Goal: Task Accomplishment & Management: Use online tool/utility

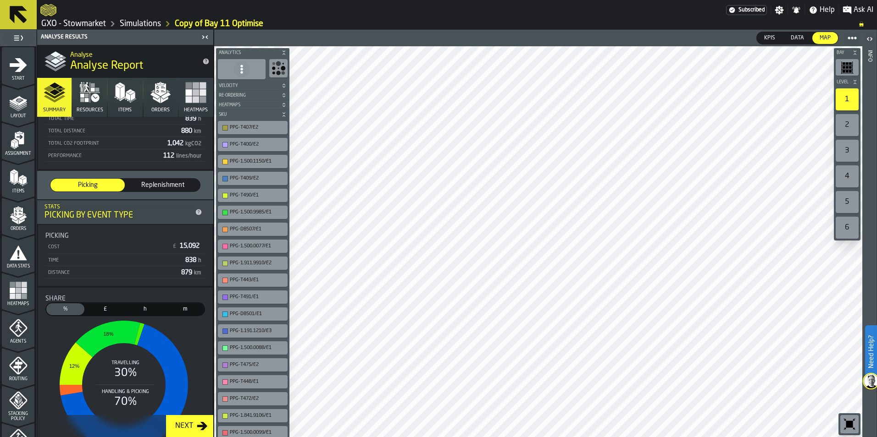
scroll to position [138, 0]
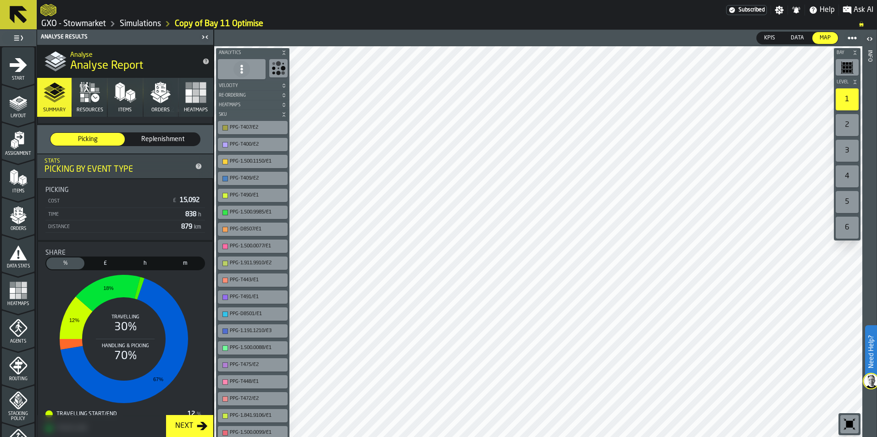
click at [177, 139] on span "Replenishment" at bounding box center [162, 139] width 67 height 9
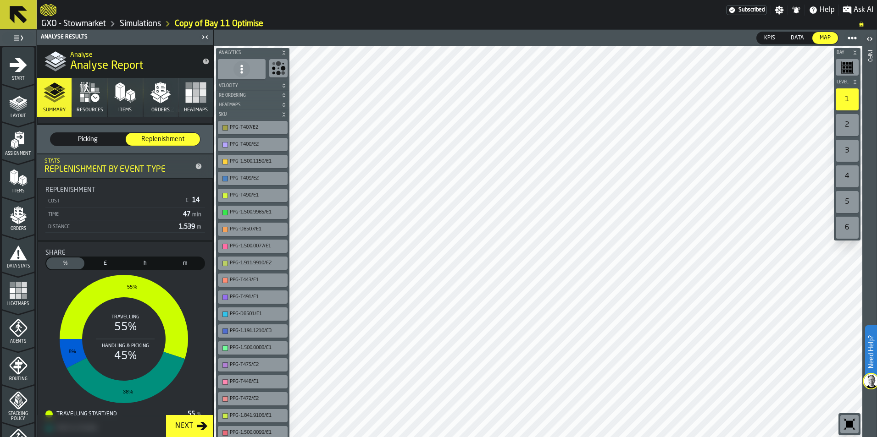
click at [97, 144] on span "Picking" at bounding box center [87, 139] width 67 height 9
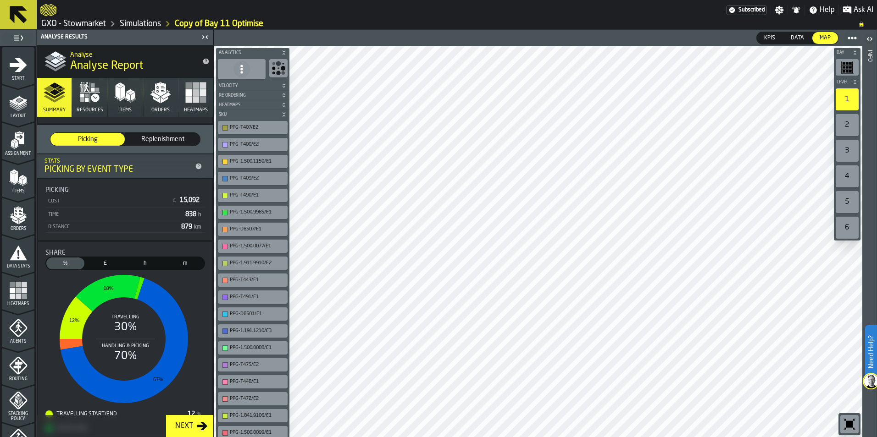
click at [188, 425] on div "Next" at bounding box center [183, 426] width 25 height 11
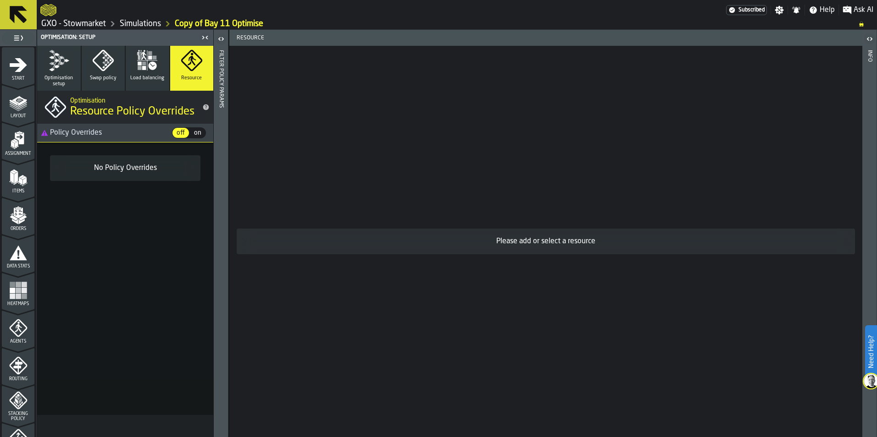
click at [157, 74] on button "Load balancing" at bounding box center [148, 68] width 44 height 45
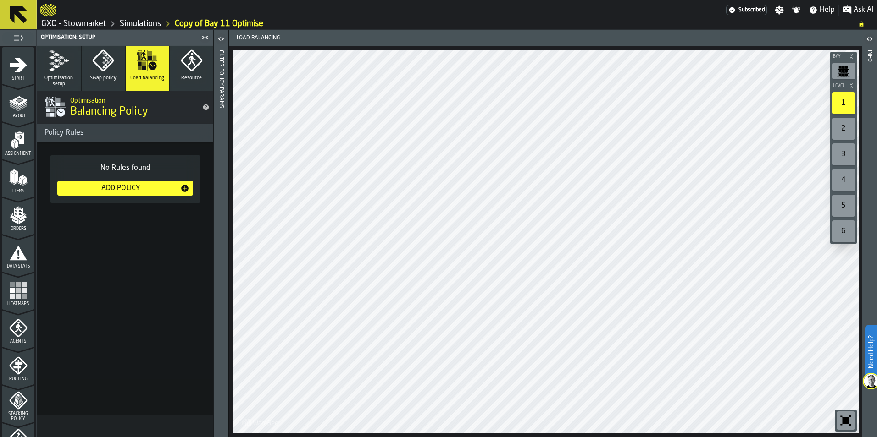
click at [100, 76] on span "Swap policy" at bounding box center [103, 78] width 27 height 6
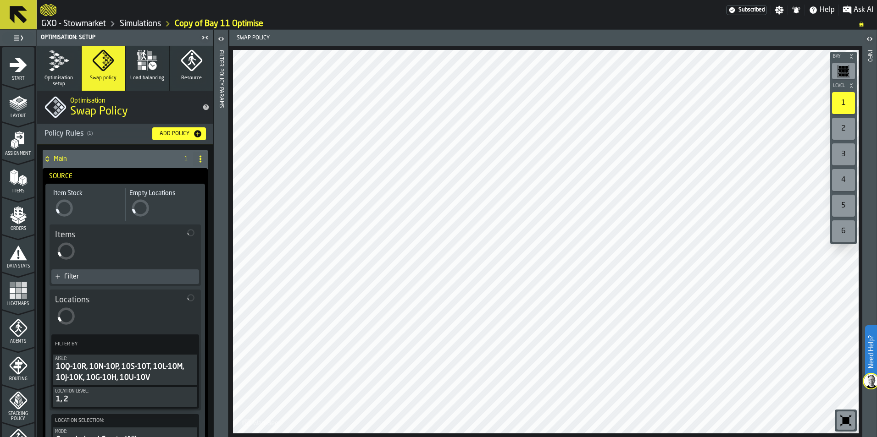
click at [61, 71] on icon "button" at bounding box center [59, 61] width 22 height 22
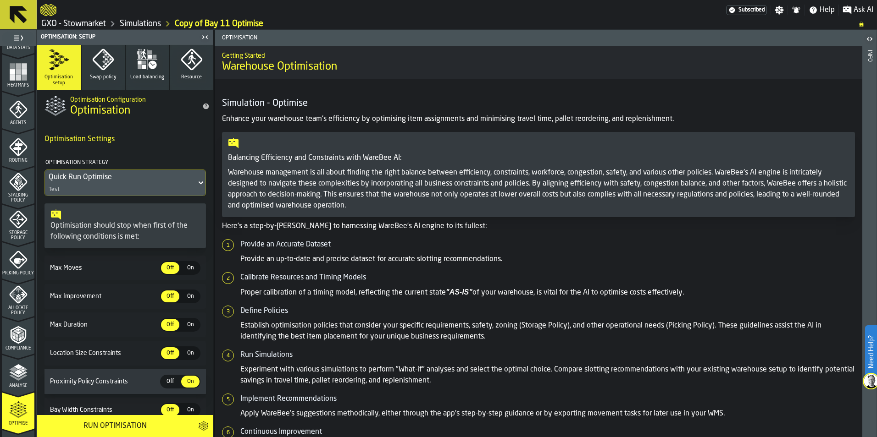
scroll to position [229, 0]
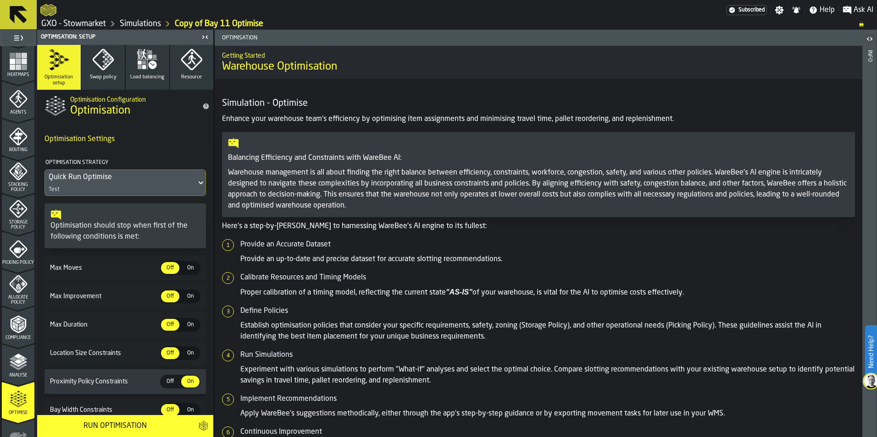
click at [10, 366] on polyline "menu Analyse" at bounding box center [18, 367] width 18 height 6
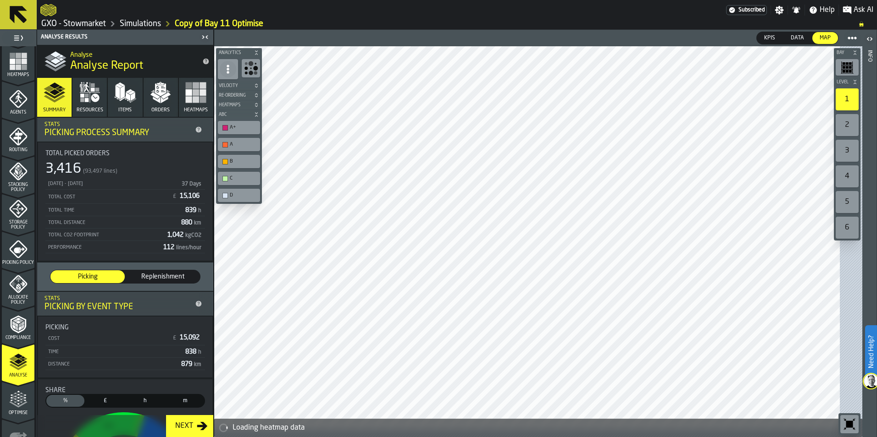
click at [22, 409] on div "Optimise" at bounding box center [18, 403] width 33 height 25
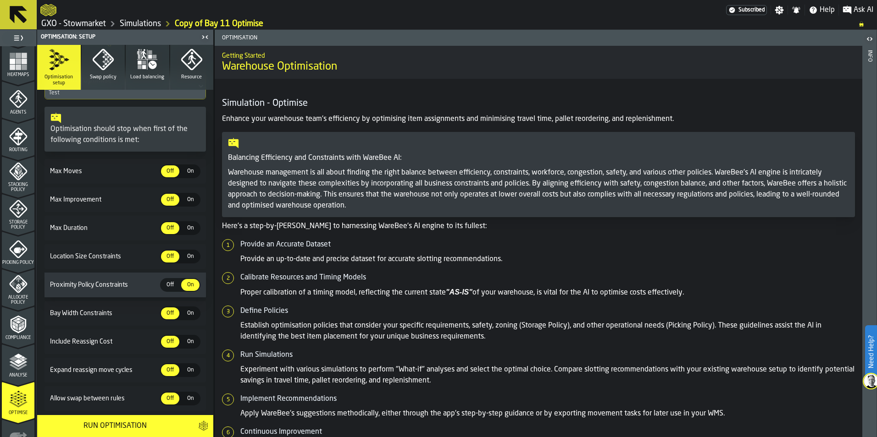
scroll to position [92, 0]
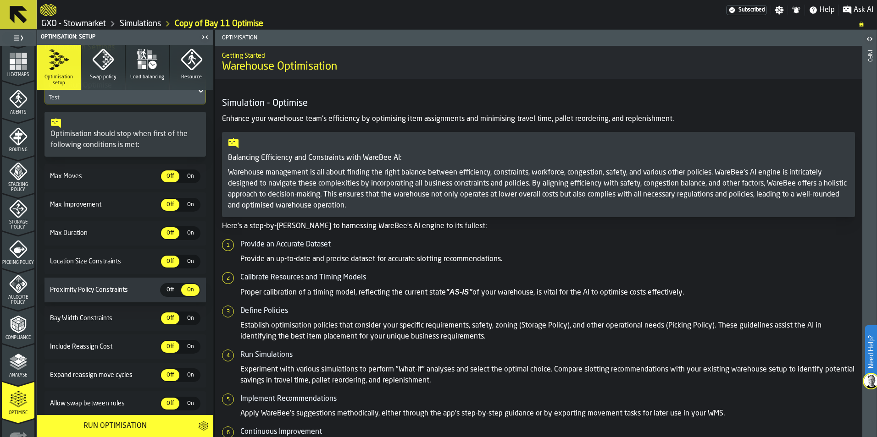
click at [107, 427] on div "Run Optimisation" at bounding box center [115, 426] width 144 height 11
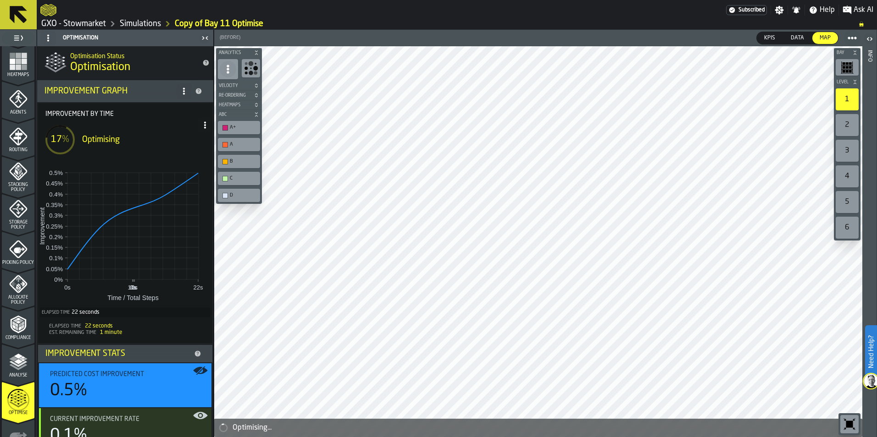
drag, startPoint x: 210, startPoint y: 337, endPoint x: 210, endPoint y: 352, distance: 14.2
click at [210, 352] on li "Improvement by time 17 % Optimising 0s -Infinitys -Infinitys 0s 0s 0s 0s 0s 11s…" at bounding box center [125, 323] width 176 height 442
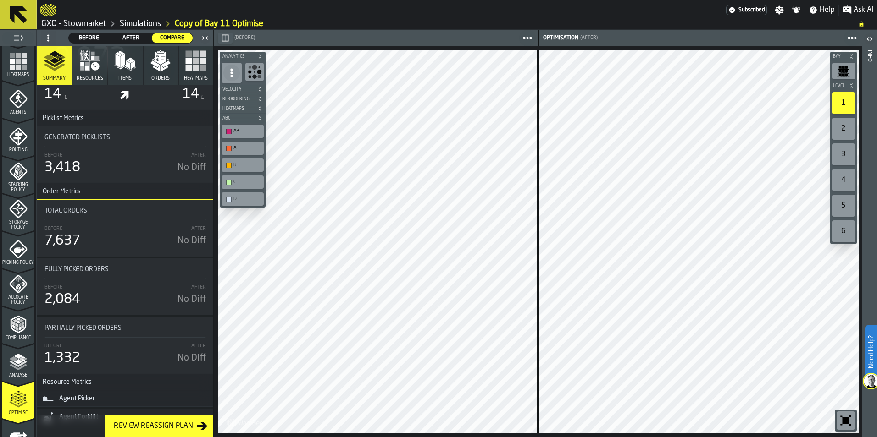
scroll to position [2727, 0]
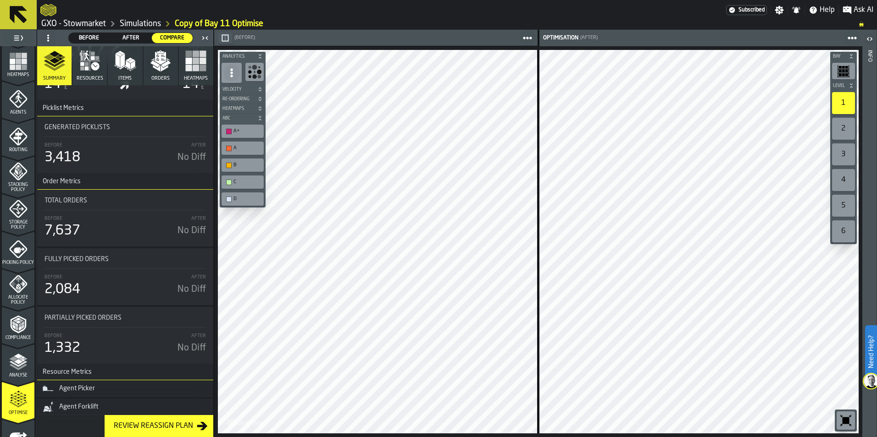
click at [80, 389] on div "Agent Picker" at bounding box center [125, 388] width 165 height 11
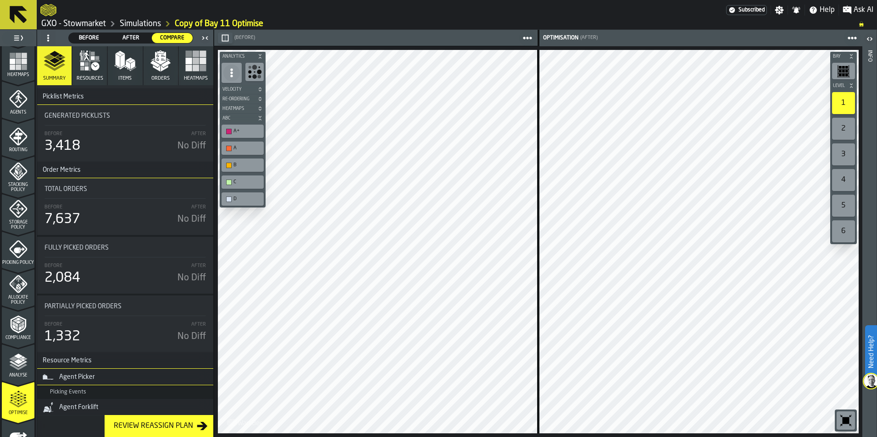
scroll to position [2739, 0]
click at [86, 406] on div "Agent Forklift" at bounding box center [125, 407] width 165 height 11
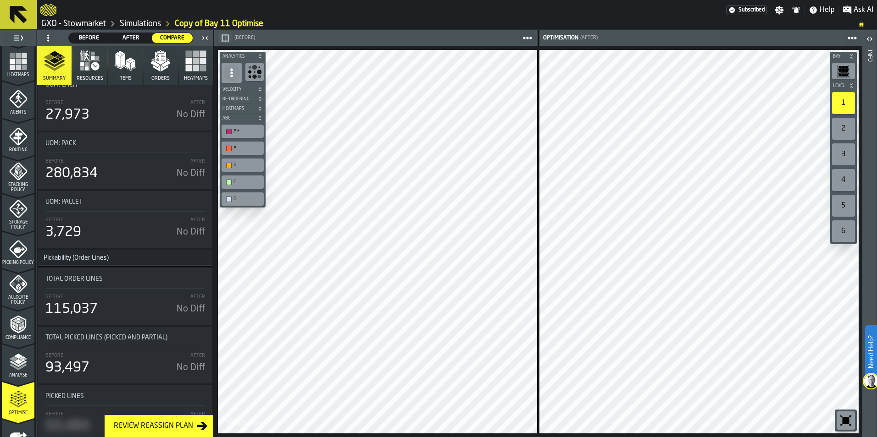
scroll to position [1664, 0]
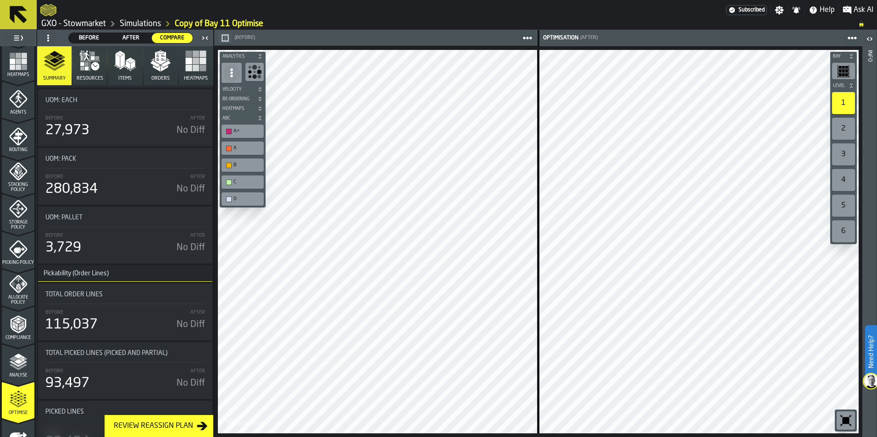
click at [154, 70] on icon "button" at bounding box center [160, 61] width 22 height 22
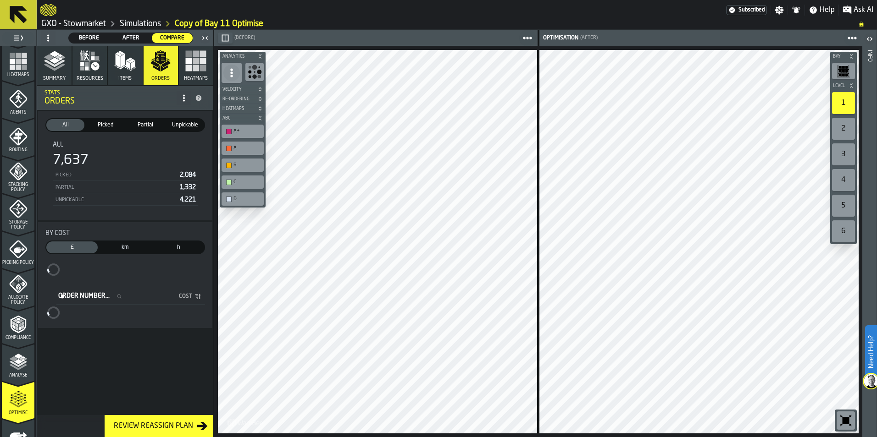
scroll to position [0, 0]
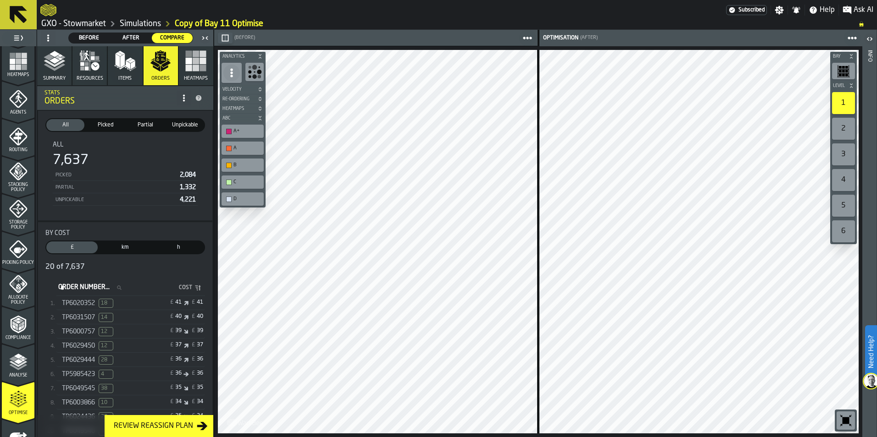
click at [127, 69] on polygon "button" at bounding box center [128, 68] width 6 height 5
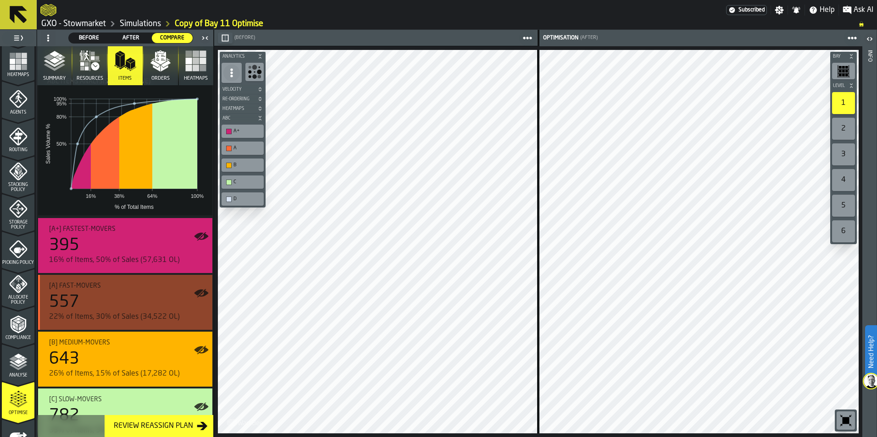
scroll to position [56, 0]
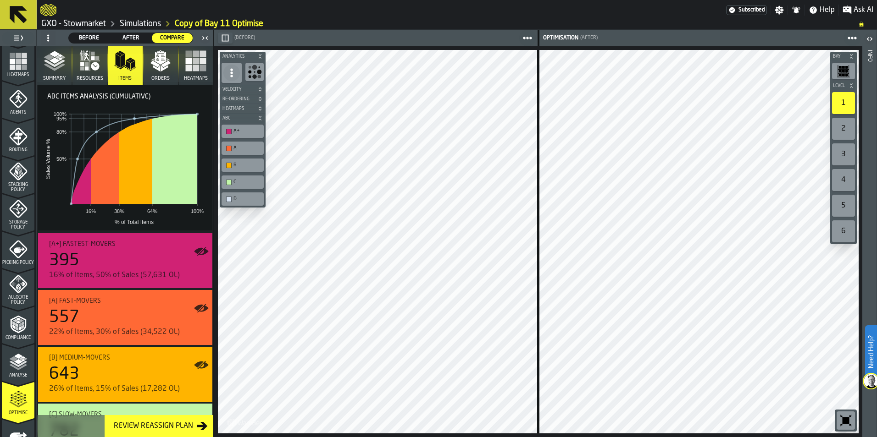
click at [258, 54] on icon "button-" at bounding box center [260, 57] width 6 height 6
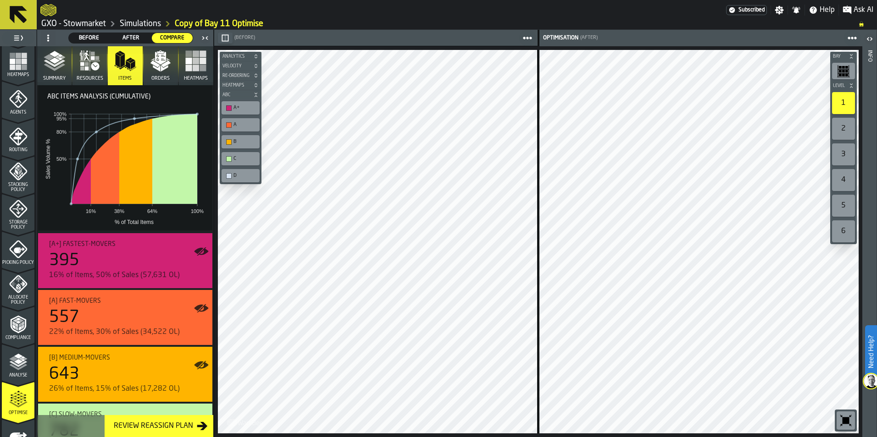
click at [258, 54] on icon "button-" at bounding box center [256, 57] width 6 height 6
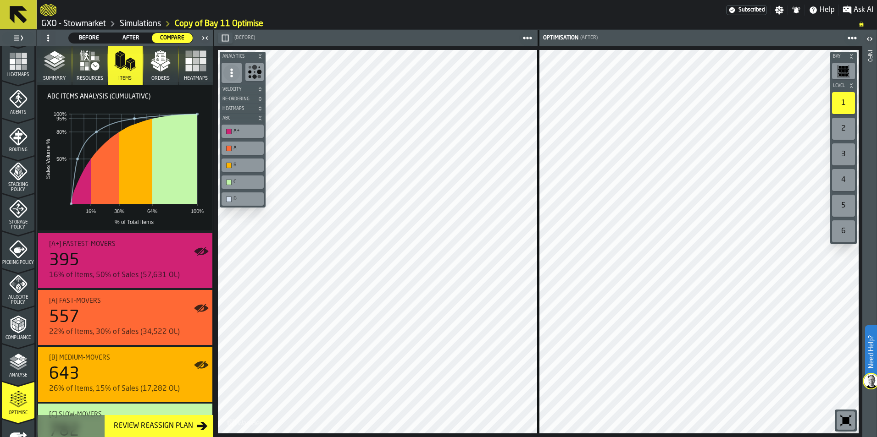
click at [258, 54] on icon "button-" at bounding box center [260, 57] width 6 height 6
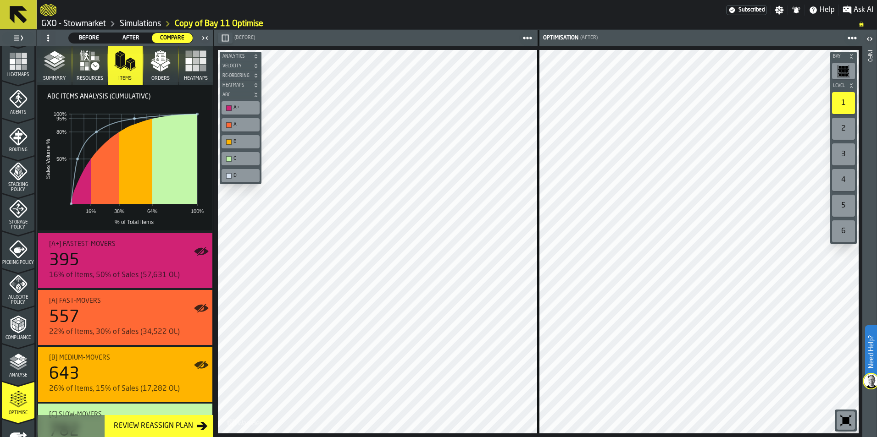
click at [306, 58] on div "Bay Level 1 2 3 4 5 6 M A K I N G W A R E H O U S E S M O R E EF F I C I E N T …" at bounding box center [538, 241] width 648 height 391
click at [849, 72] on rect "button-toolbar-undefined" at bounding box center [848, 71] width 0 height 12
click at [845, 103] on div "1" at bounding box center [843, 103] width 23 height 22
click at [83, 37] on span "Before" at bounding box center [88, 38] width 33 height 8
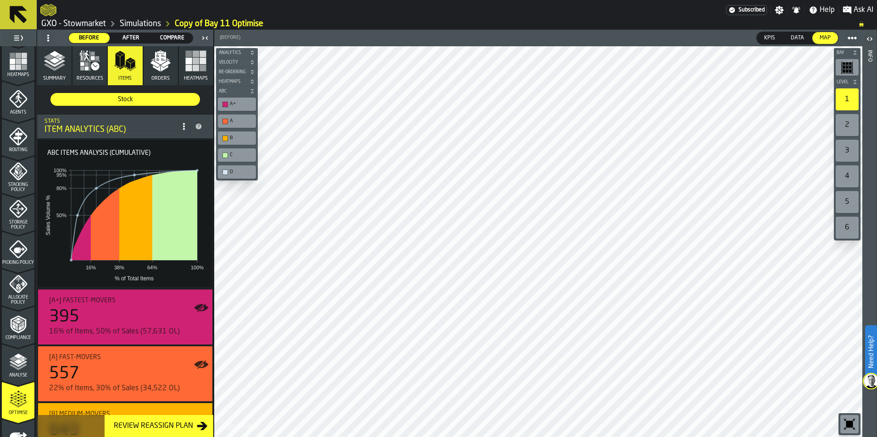
click at [128, 35] on span "After" at bounding box center [130, 38] width 33 height 8
click at [90, 39] on span "Before" at bounding box center [88, 38] width 33 height 8
click at [170, 40] on span "Compare" at bounding box center [171, 38] width 33 height 8
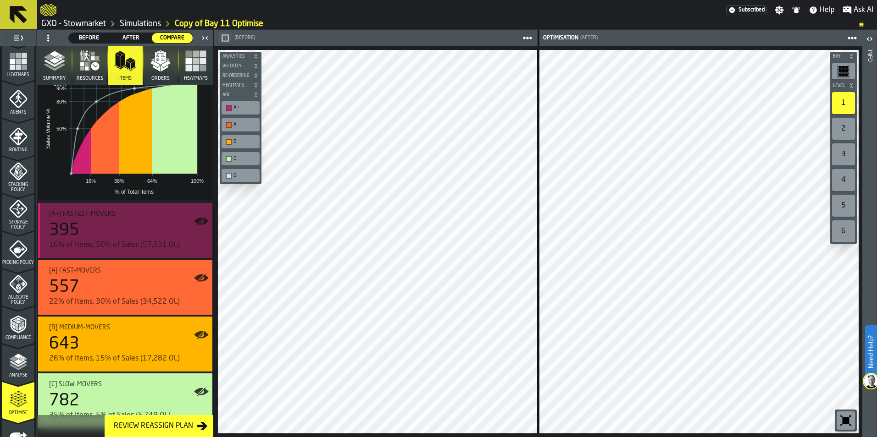
scroll to position [102, 0]
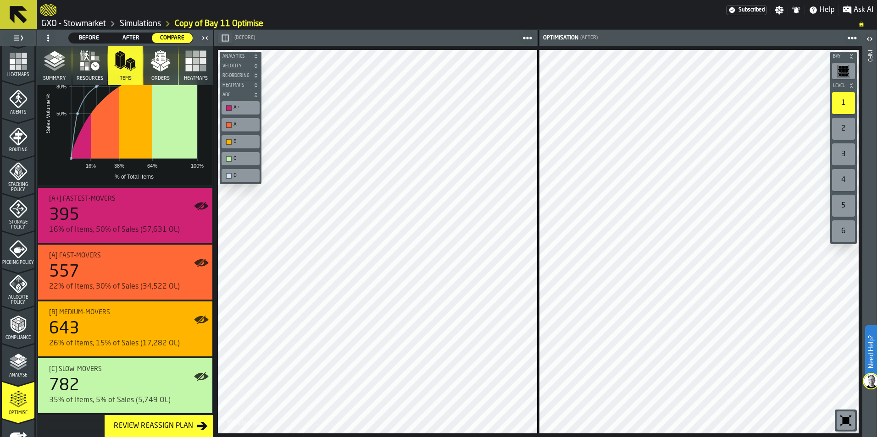
click at [49, 76] on span "Summary" at bounding box center [54, 79] width 22 height 6
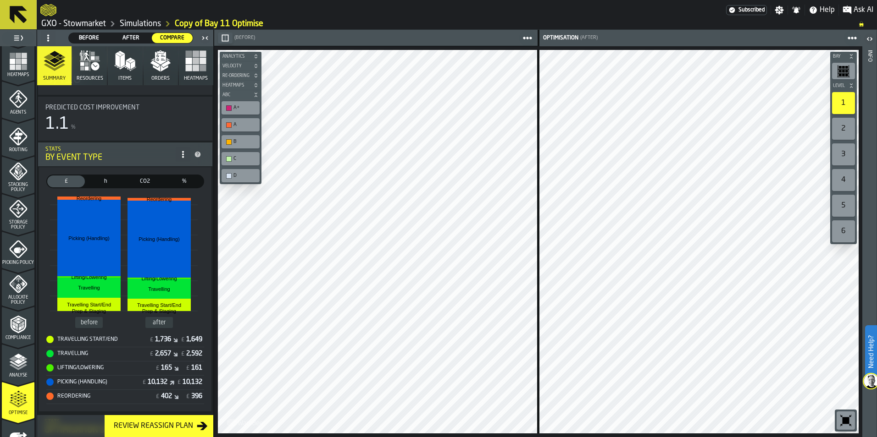
click at [146, 182] on span "CO2" at bounding box center [145, 181] width 34 height 8
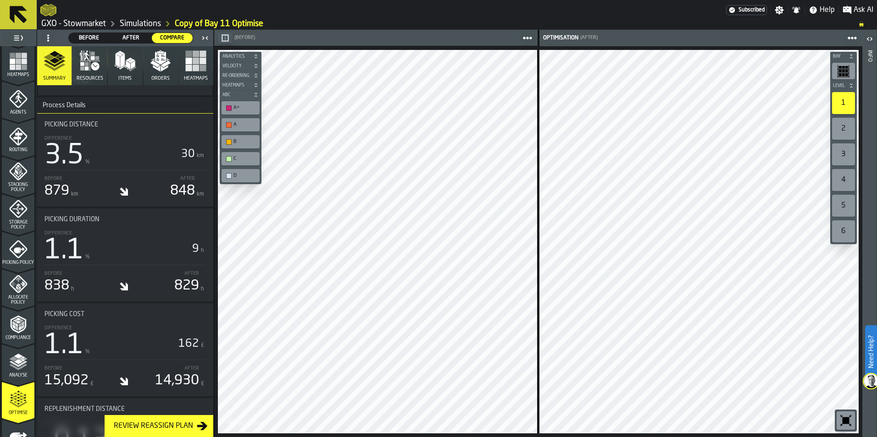
scroll to position [2138, 0]
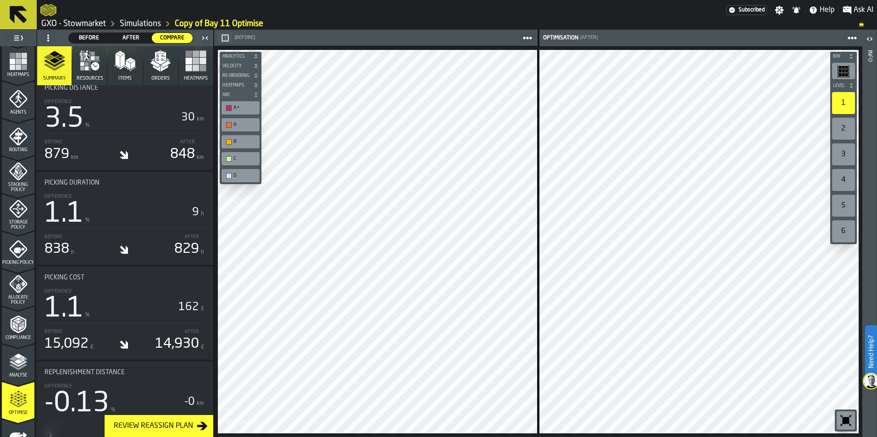
click at [7, 363] on div "Analyse" at bounding box center [18, 365] width 33 height 25
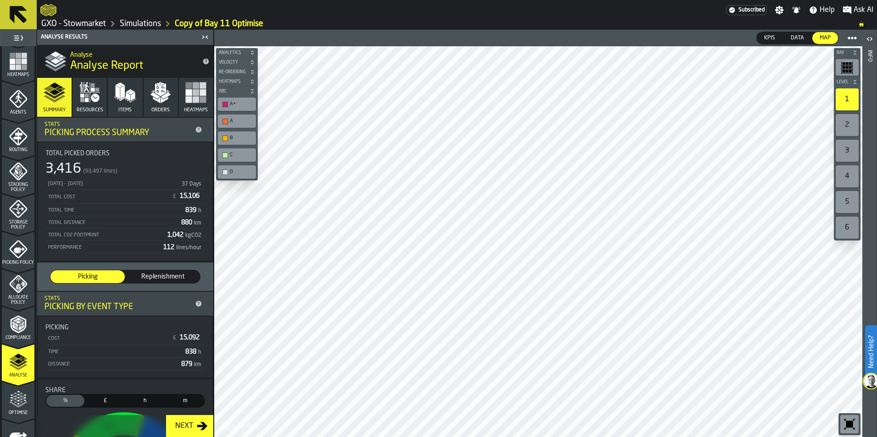
click at [83, 90] on icon "button" at bounding box center [83, 88] width 3 height 8
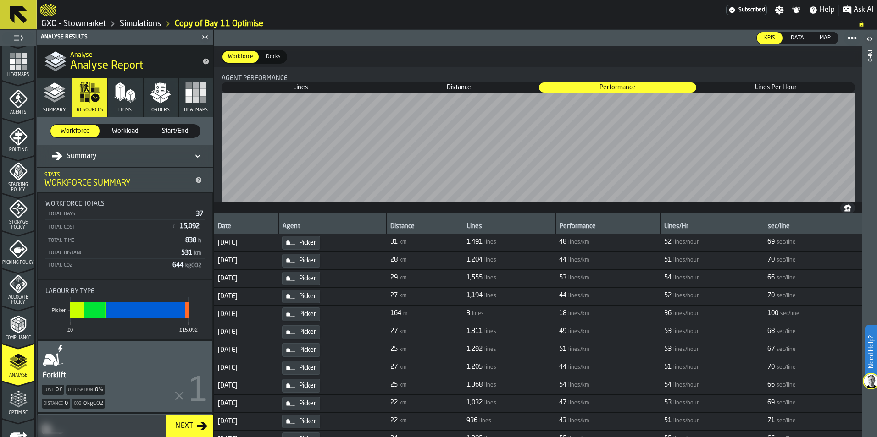
click at [297, 90] on span "Lines" at bounding box center [300, 87] width 156 height 9
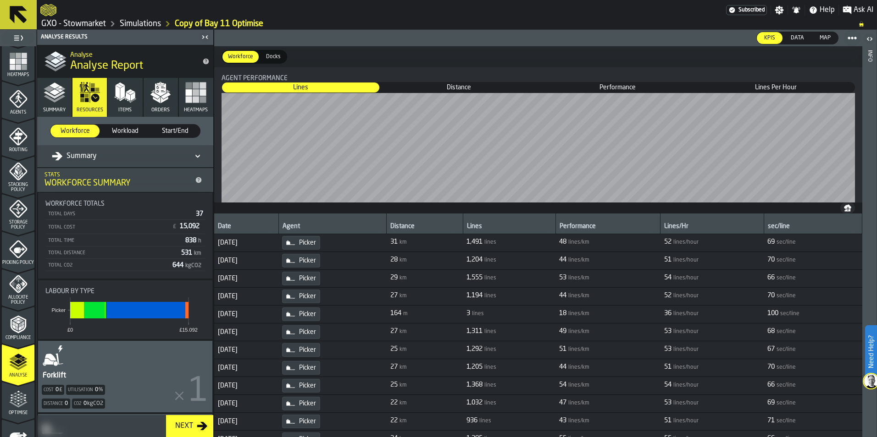
click at [58, 105] on button "Summary" at bounding box center [54, 97] width 34 height 39
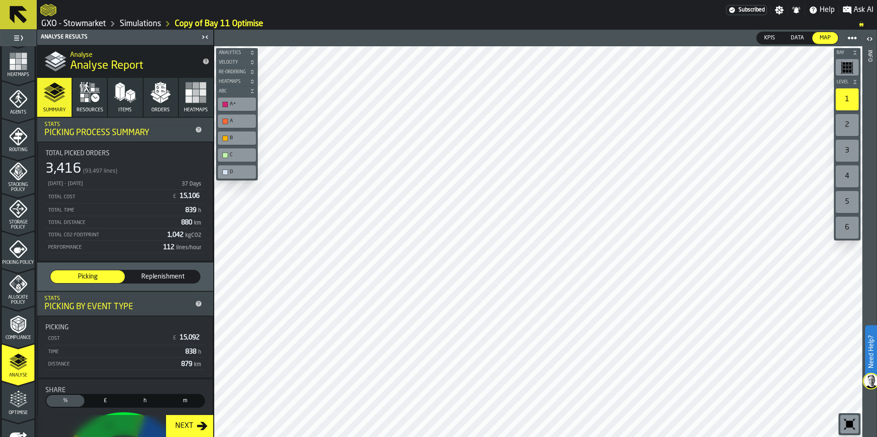
click at [193, 104] on button "Heatmaps" at bounding box center [196, 97] width 34 height 39
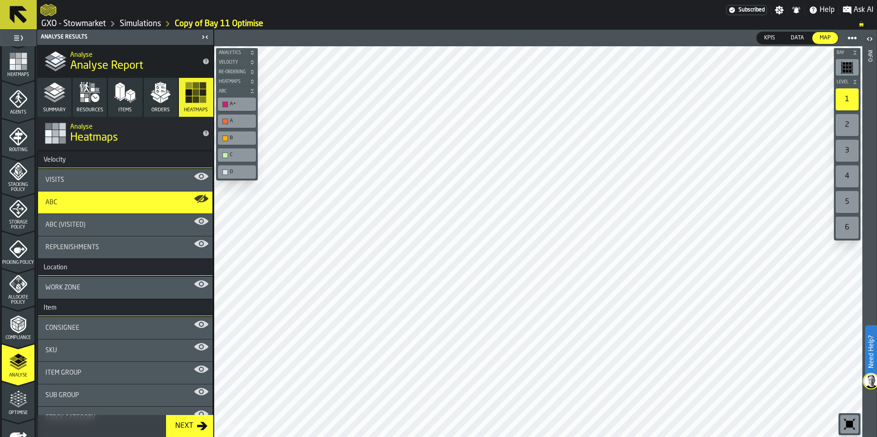
click at [197, 177] on div "Visits" at bounding box center [125, 180] width 160 height 7
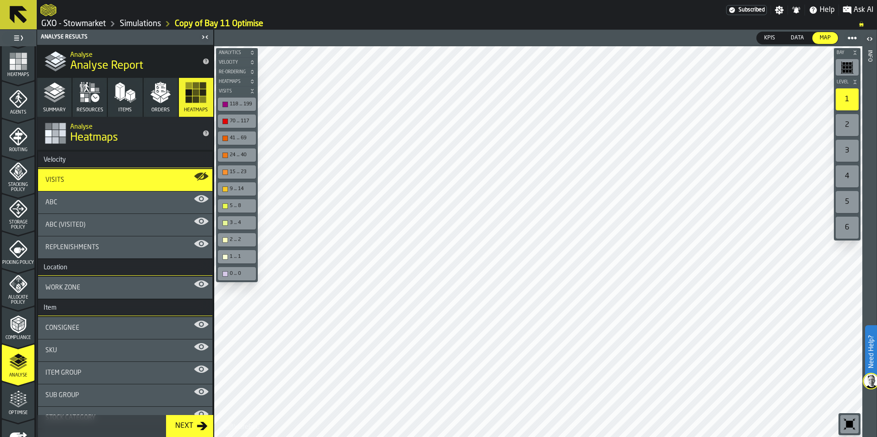
click at [197, 177] on div "Visits" at bounding box center [125, 180] width 160 height 7
click at [200, 199] on circle "button-toggle-Show on Map" at bounding box center [201, 199] width 3 height 3
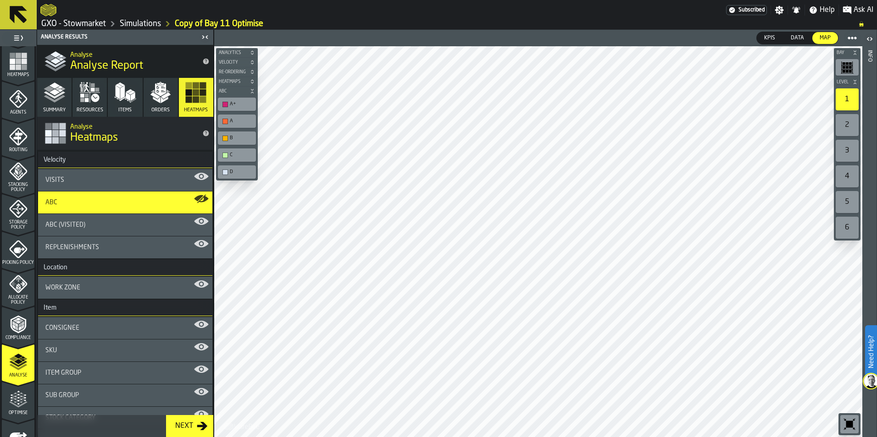
click at [17, 299] on span "Allocate Policy" at bounding box center [18, 300] width 33 height 10
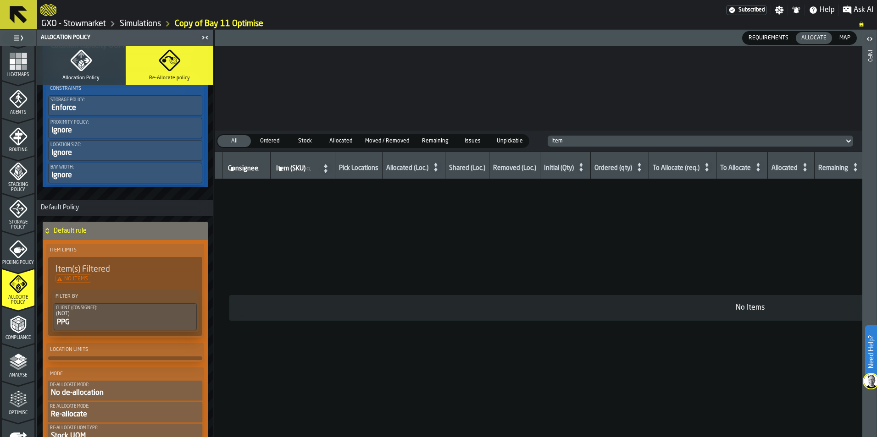
scroll to position [409, 0]
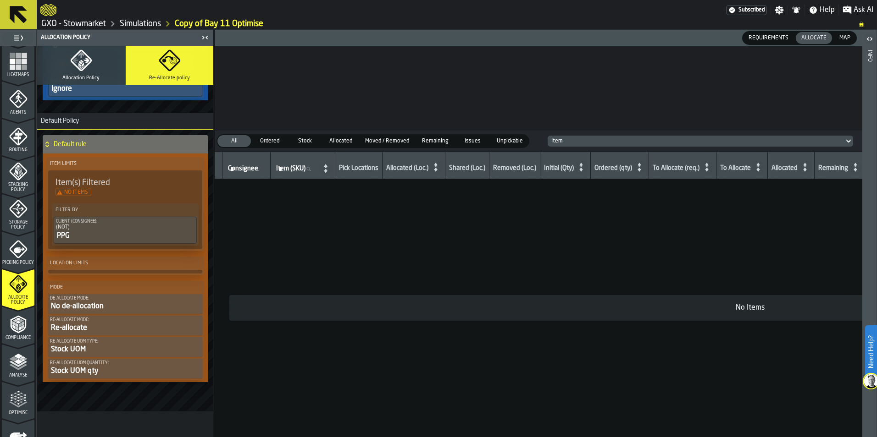
click at [71, 73] on button "Allocation Policy" at bounding box center [81, 65] width 88 height 39
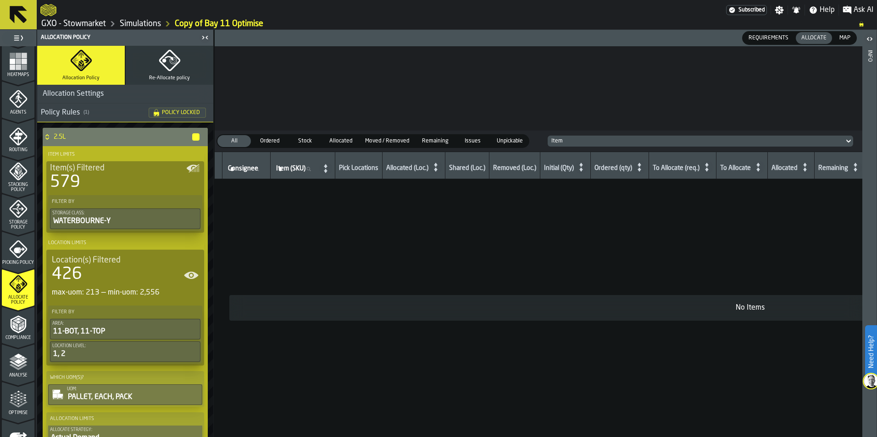
click at [27, 18] on icon at bounding box center [18, 15] width 22 height 22
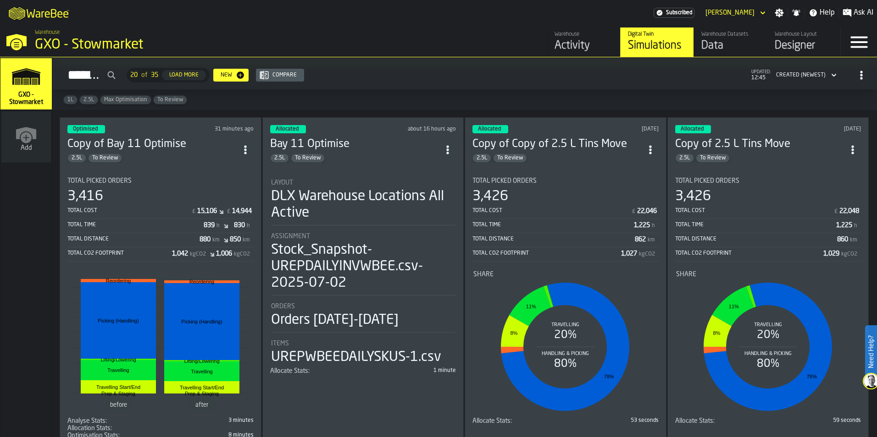
drag, startPoint x: 249, startPoint y: 152, endPoint x: 209, endPoint y: 160, distance: 40.7
click at [209, 160] on div "2.5L To Review" at bounding box center [152, 158] width 170 height 9
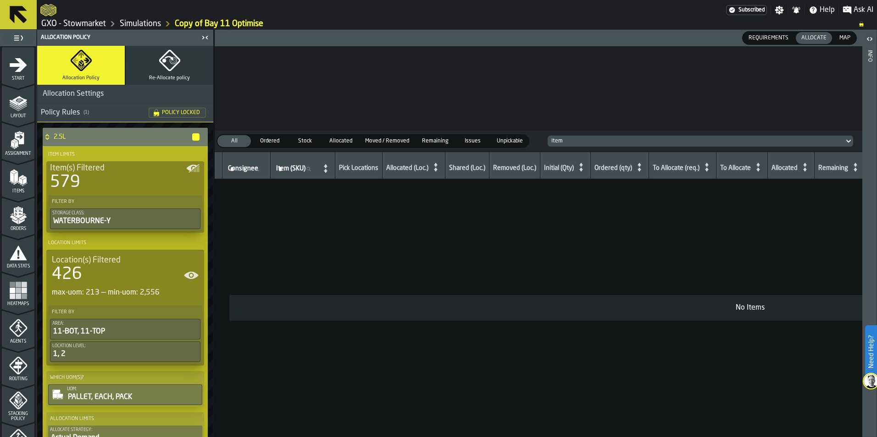
click at [13, 11] on icon at bounding box center [18, 14] width 17 height 17
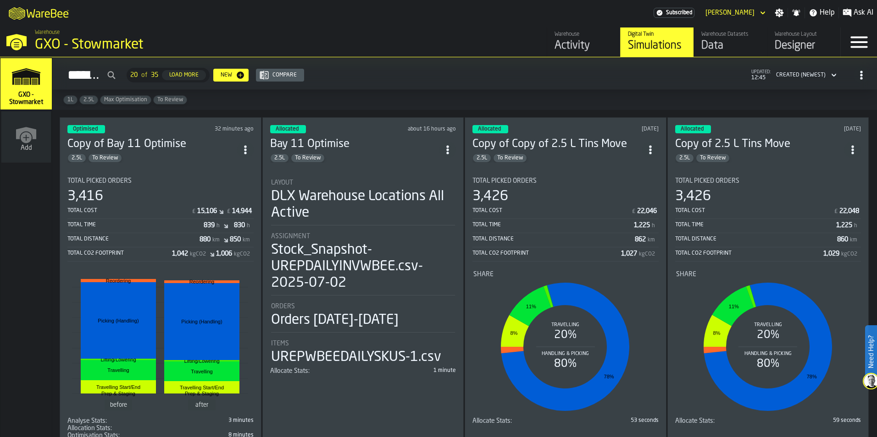
click at [245, 147] on icon "ItemListCard-DashboardItemContainer" at bounding box center [245, 149] width 9 height 9
click at [221, 188] on div "Delete" at bounding box center [226, 188] width 48 height 11
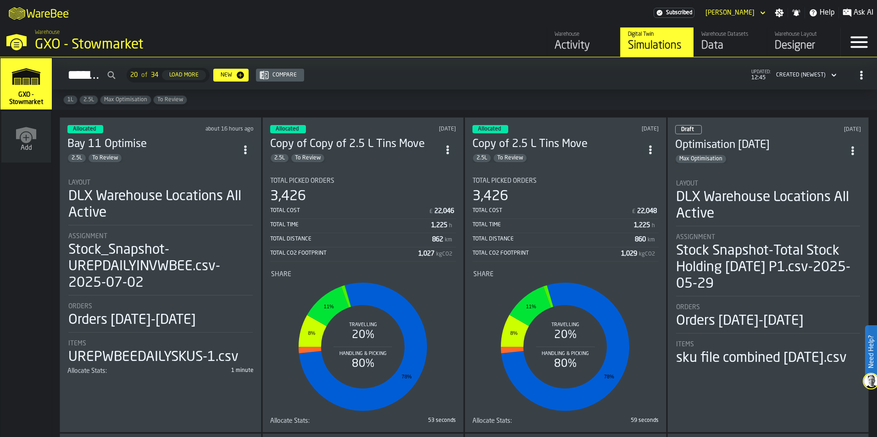
click at [820, 163] on div "Draft 3 months ago Optimisation 29/05/2025 Max Optimisation Layout DLX Warehous…" at bounding box center [768, 274] width 202 height 315
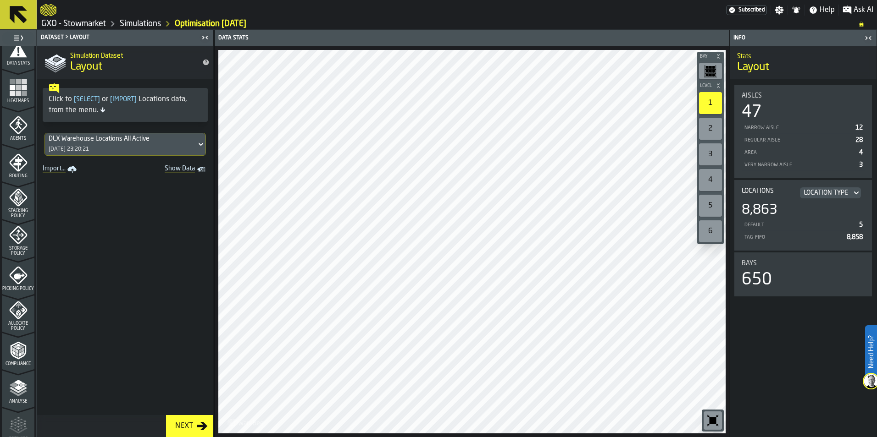
scroll to position [229, 0]
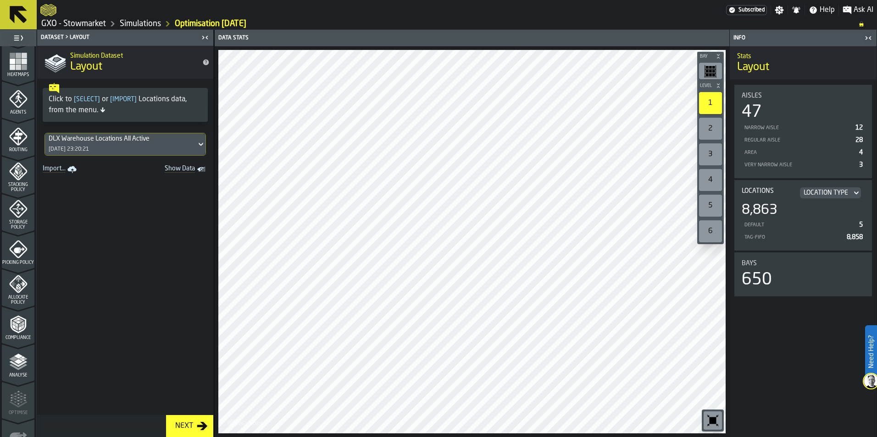
click at [21, 291] on icon "menu Allocate Policy" at bounding box center [18, 284] width 18 height 18
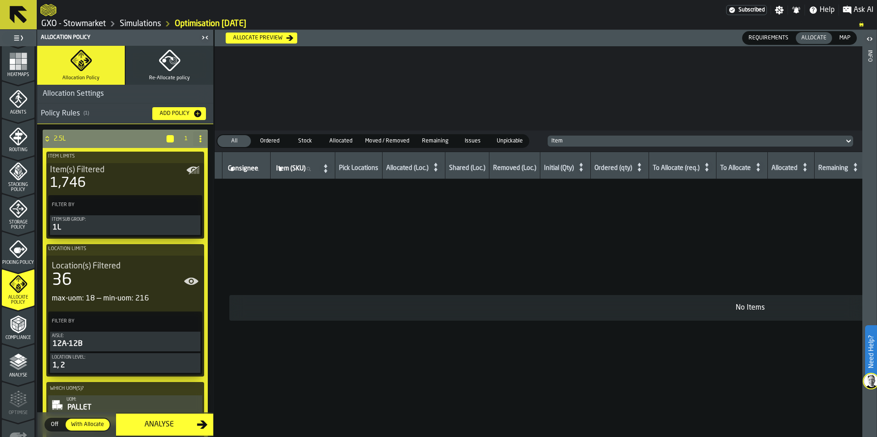
click at [0, 0] on icon "PolicyFilterItem-Item Sub Group" at bounding box center [0, 0] width 0 height 0
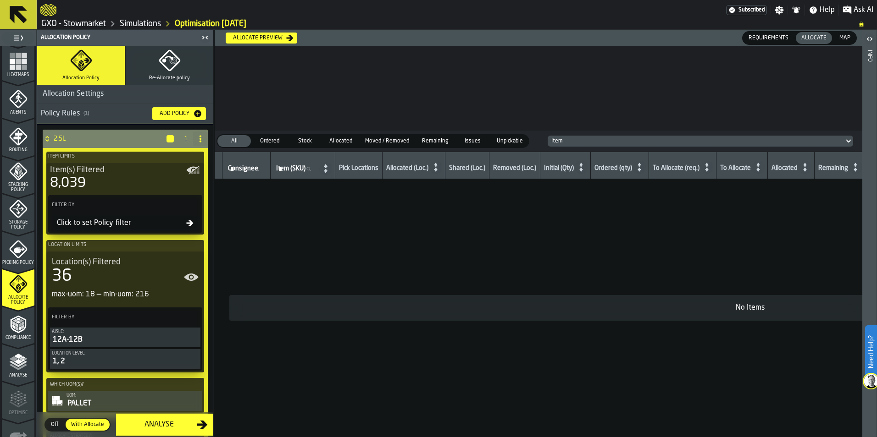
click at [107, 223] on div "Click to set Policy filter" at bounding box center [119, 223] width 133 height 11
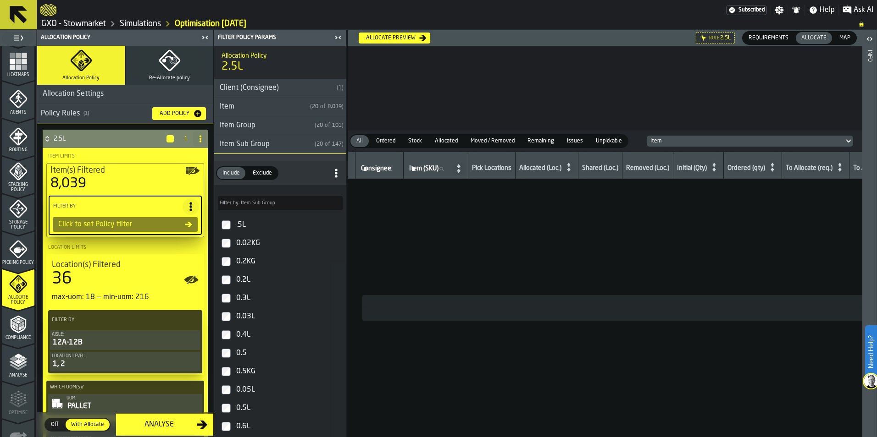
click at [246, 128] on div "Item Group" at bounding box center [262, 125] width 97 height 11
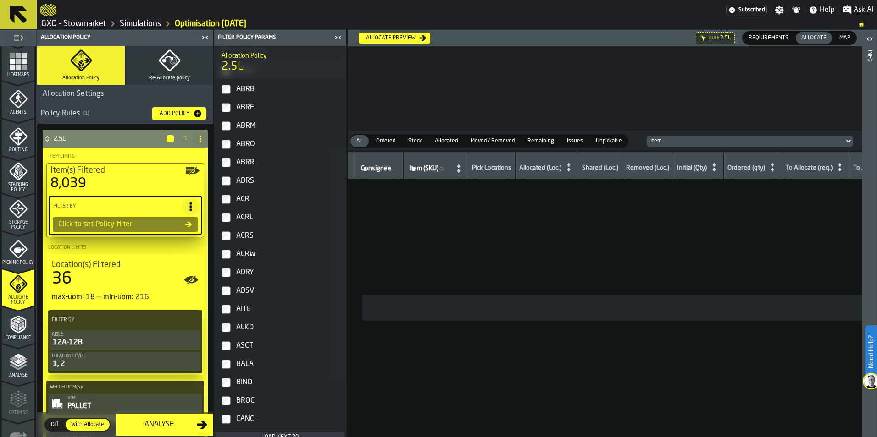
scroll to position [183, 0]
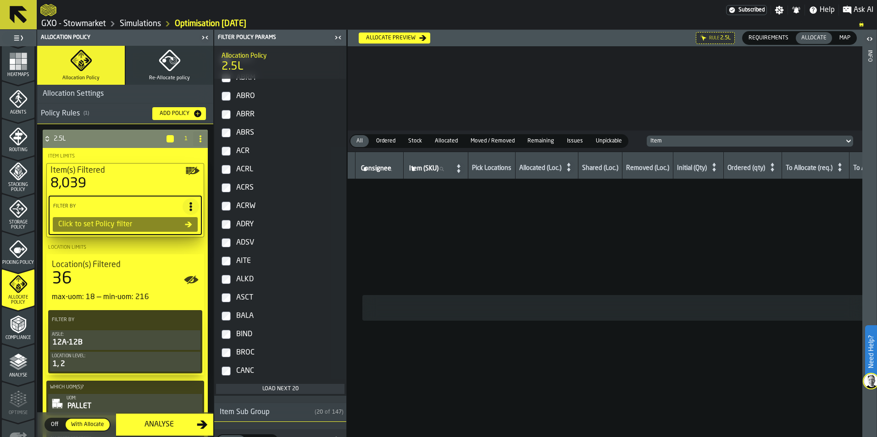
click at [273, 391] on div "Load next 20" at bounding box center [280, 389] width 121 height 6
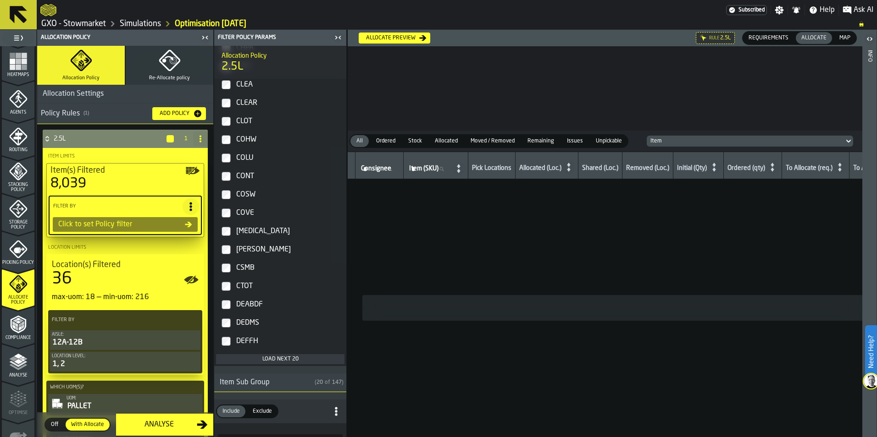
scroll to position [596, 0]
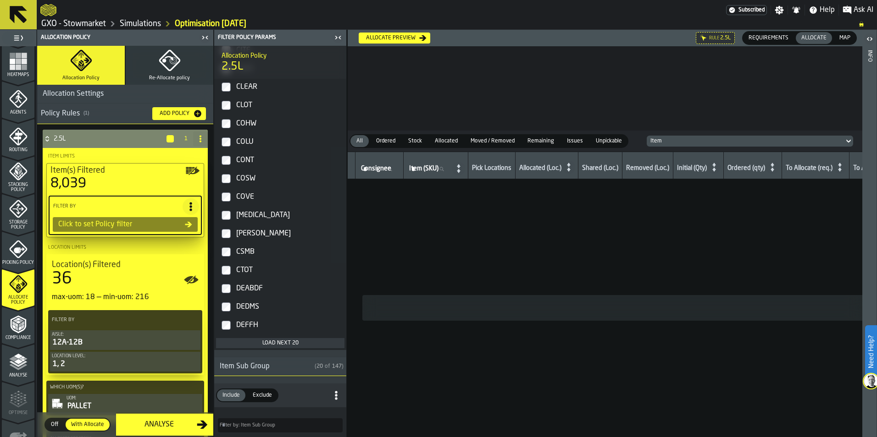
click at [281, 342] on div "Load next 20" at bounding box center [280, 343] width 121 height 6
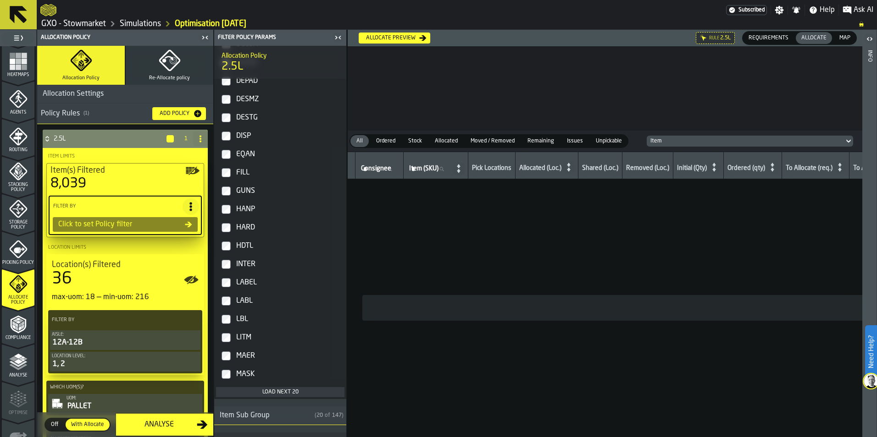
scroll to position [917, 0]
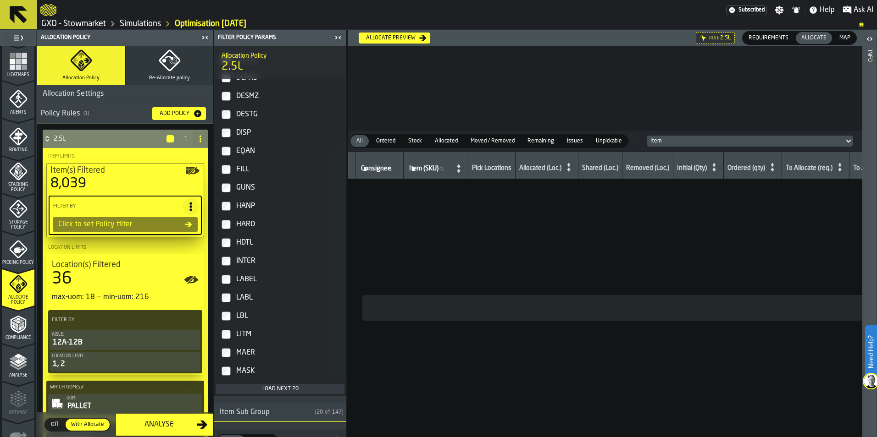
click at [280, 389] on div "Load next 20" at bounding box center [280, 389] width 121 height 6
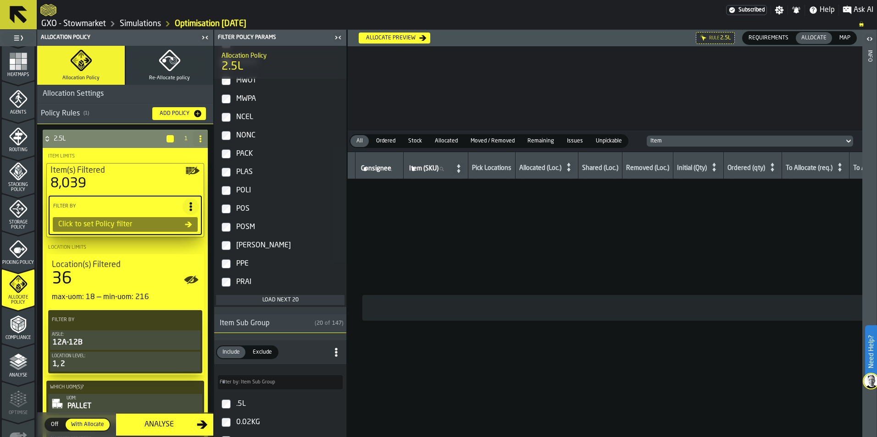
scroll to position [1467, 0]
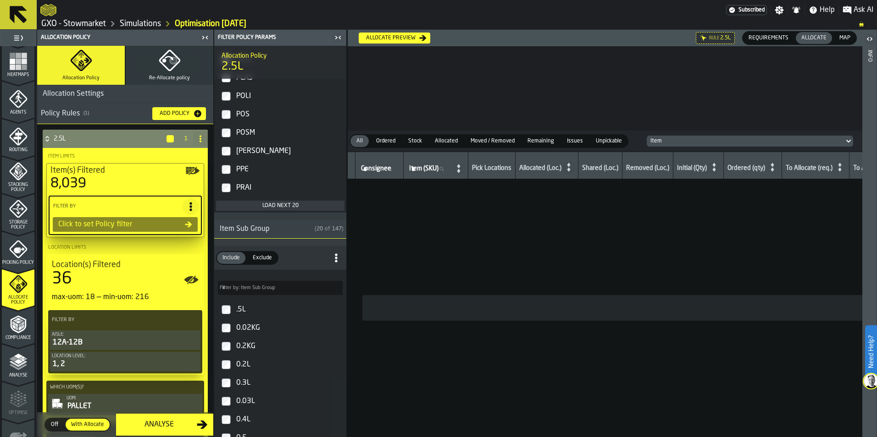
click at [283, 208] on div "Load next 20" at bounding box center [280, 206] width 121 height 6
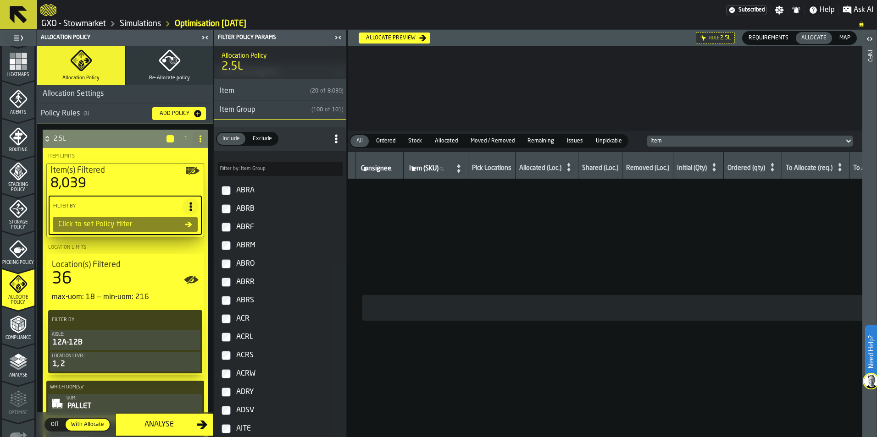
scroll to position [0, 0]
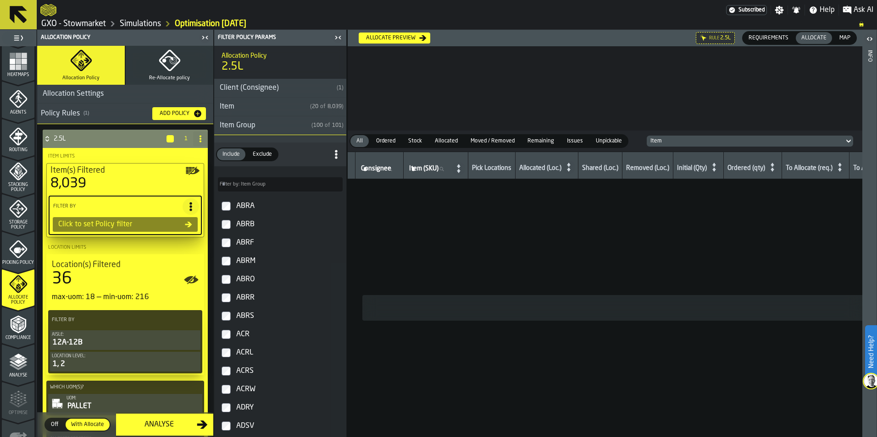
click at [332, 153] on icon at bounding box center [335, 154] width 9 height 9
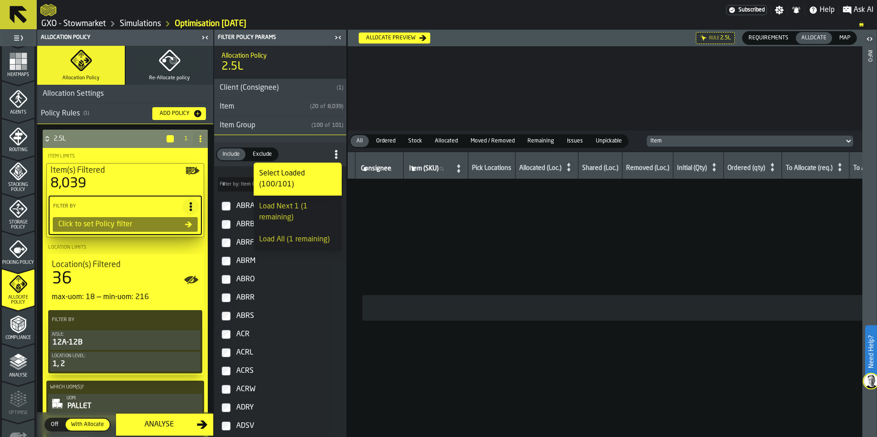
click at [332, 153] on icon at bounding box center [335, 154] width 9 height 9
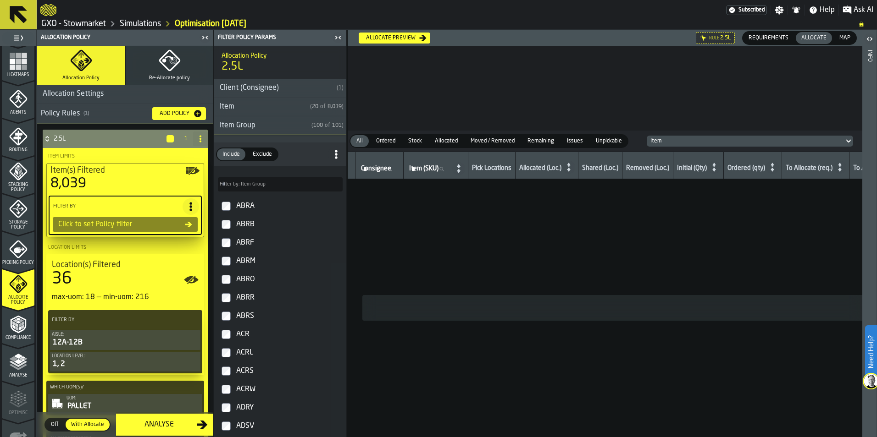
click at [298, 133] on h3 "Item Group ( 100 of 101 )" at bounding box center [280, 125] width 132 height 19
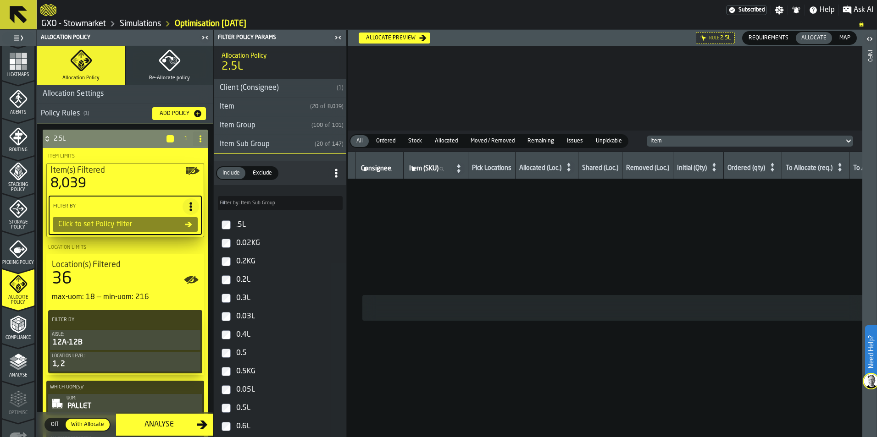
click at [290, 149] on div "Item Sub Group" at bounding box center [262, 144] width 97 height 11
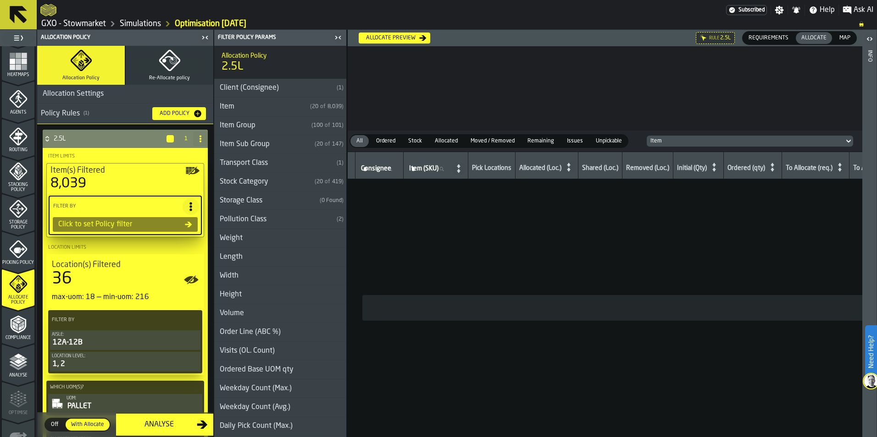
click at [264, 180] on div "Stock Category" at bounding box center [262, 182] width 97 height 11
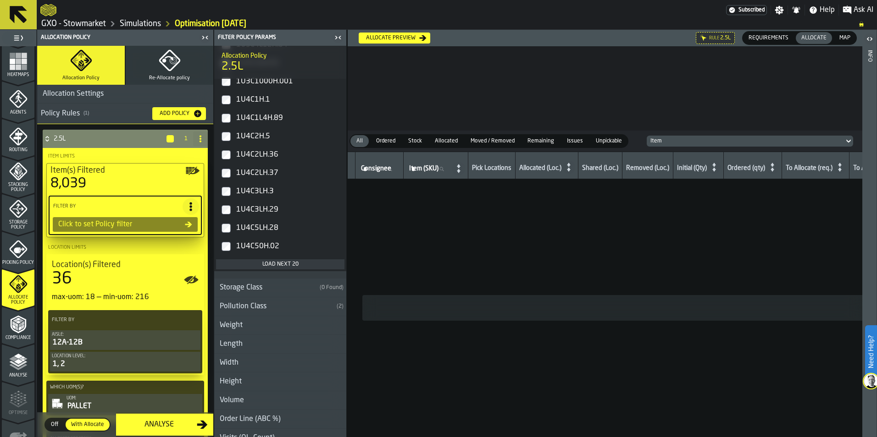
scroll to position [367, 0]
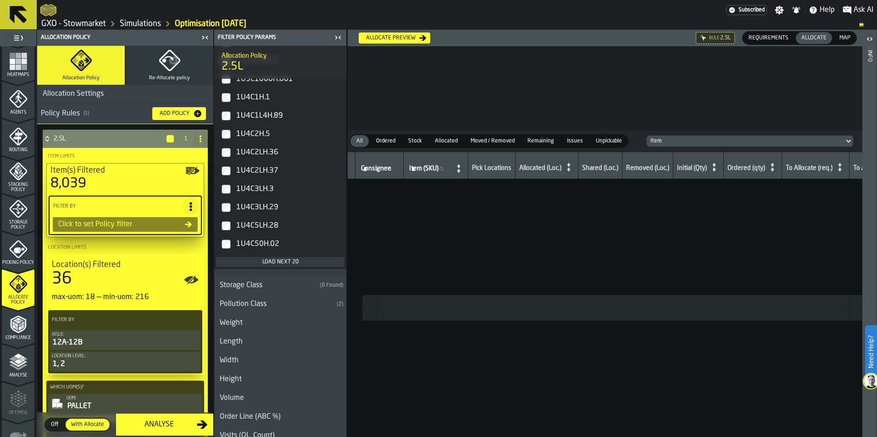
click at [286, 263] on div "Load next 20" at bounding box center [280, 262] width 121 height 6
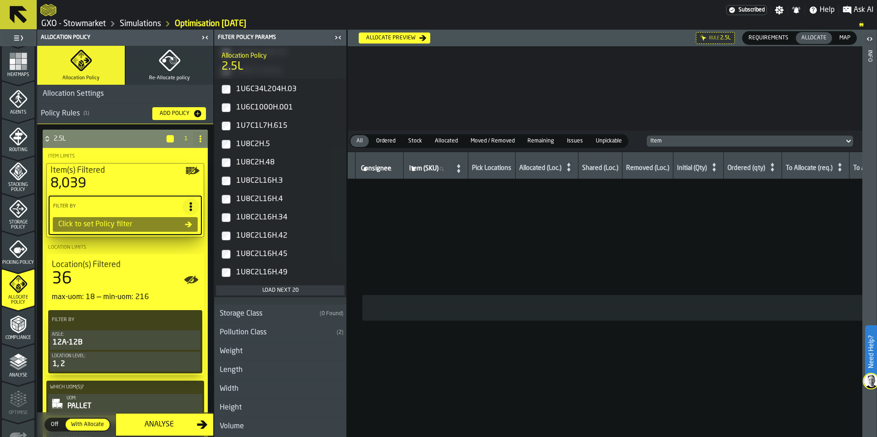
scroll to position [734, 0]
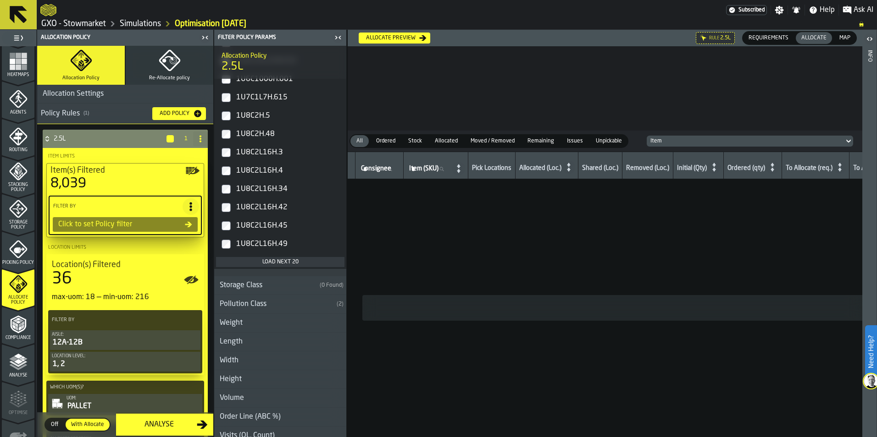
click at [300, 265] on div "Load next 20" at bounding box center [280, 262] width 121 height 6
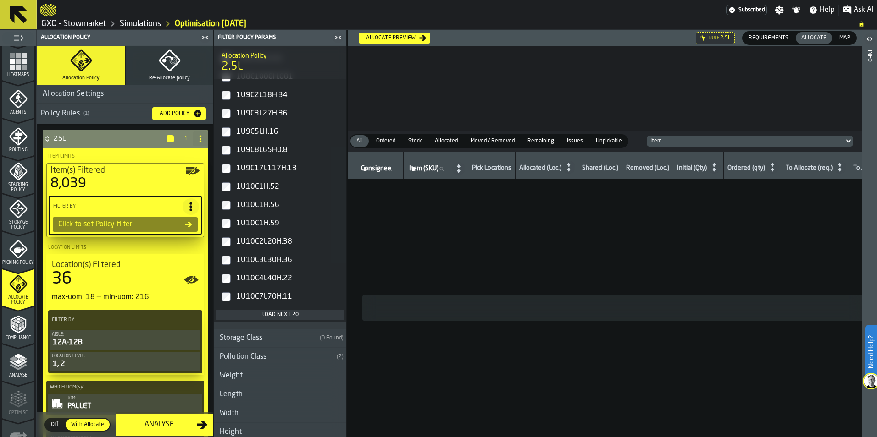
scroll to position [1055, 0]
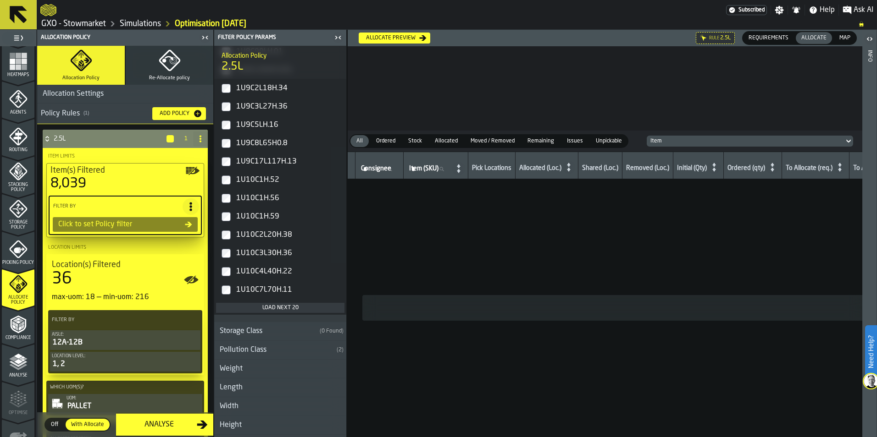
click at [278, 308] on div "Load next 20" at bounding box center [280, 308] width 121 height 6
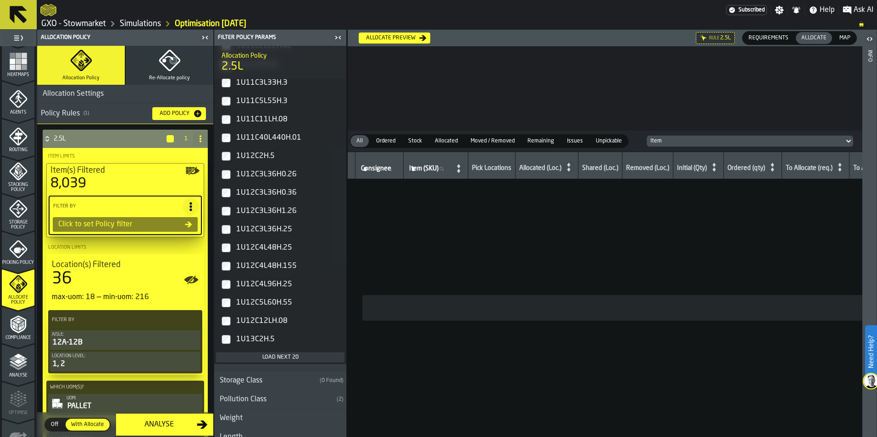
scroll to position [1375, 0]
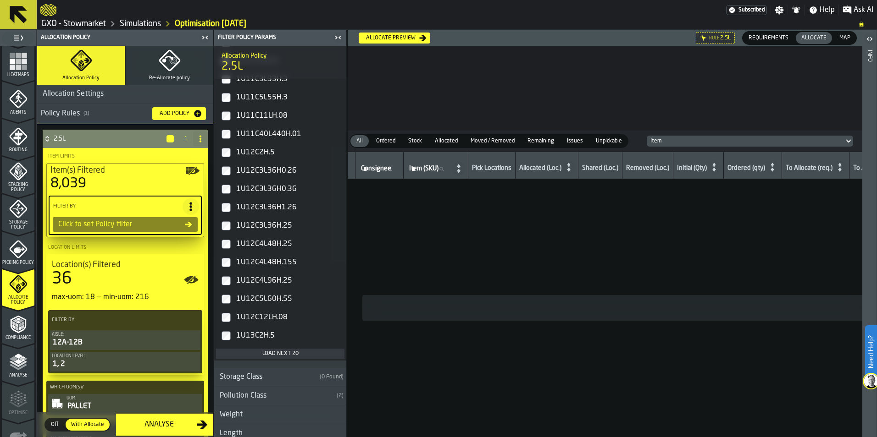
click at [280, 352] on div "Load next 20" at bounding box center [280, 354] width 121 height 6
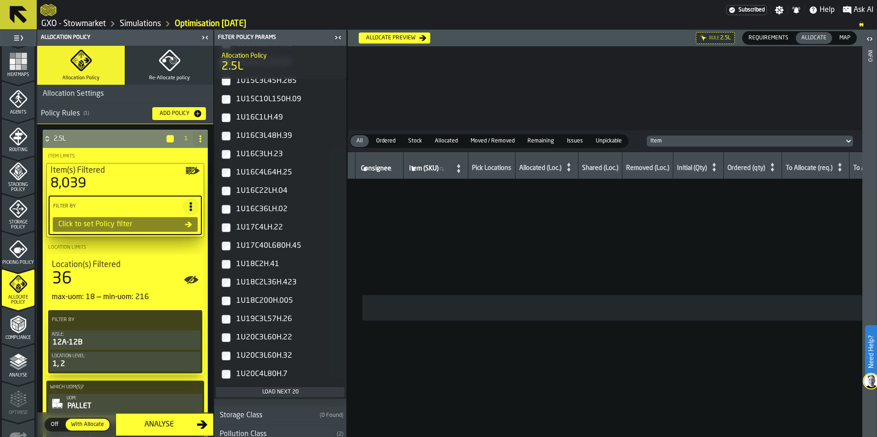
scroll to position [1788, 0]
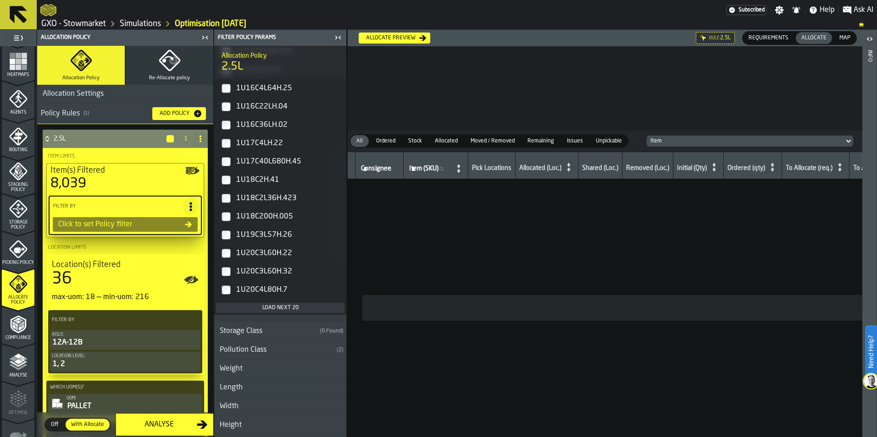
click at [282, 310] on div "Load next 20" at bounding box center [280, 308] width 121 height 6
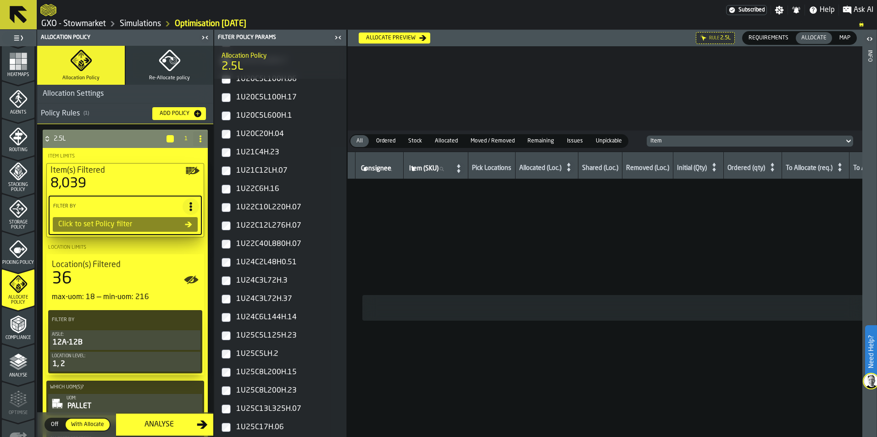
scroll to position [2292, 0]
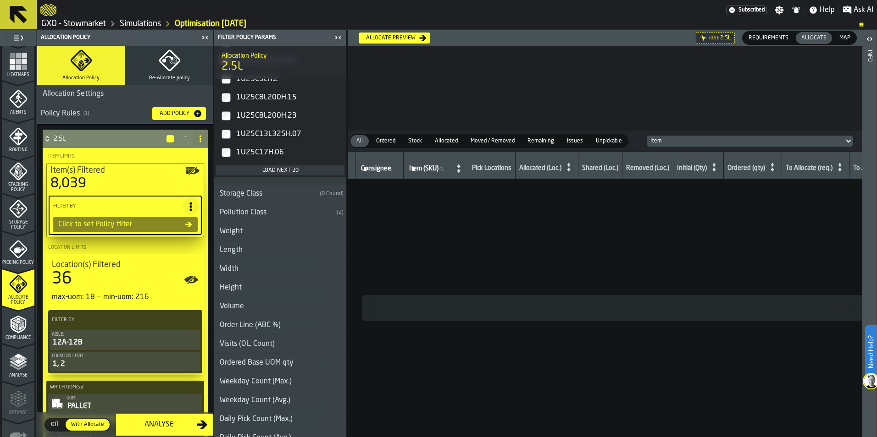
click at [271, 172] on div "Load next 20" at bounding box center [280, 170] width 121 height 6
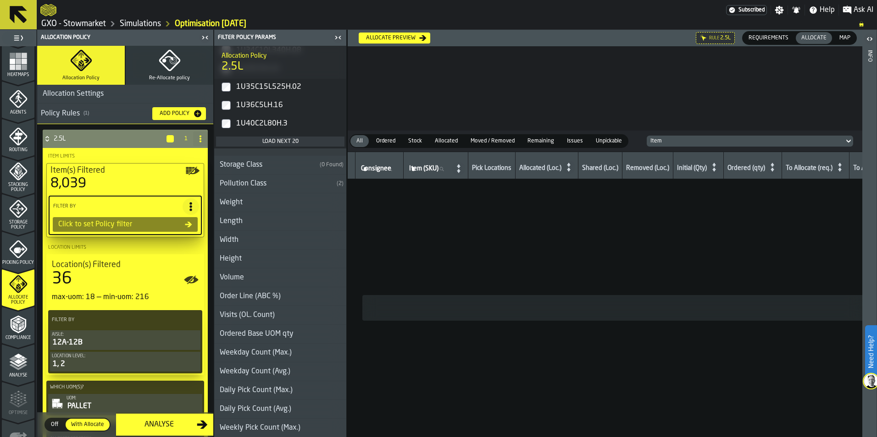
scroll to position [2705, 0]
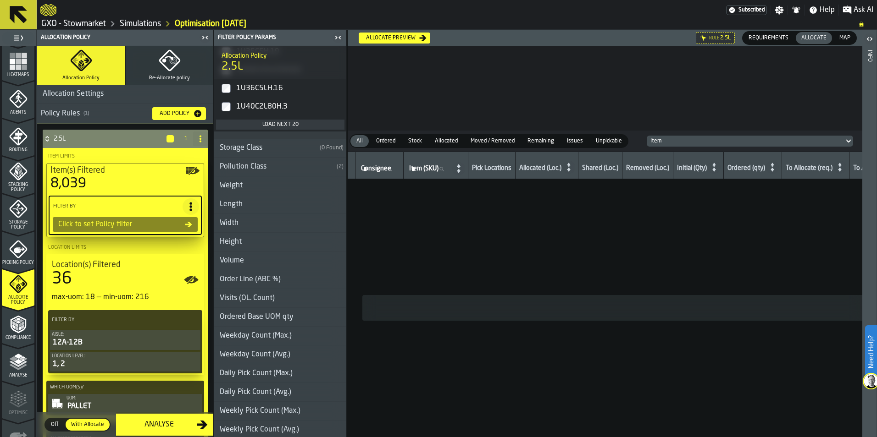
click at [278, 125] on div "Load next 20" at bounding box center [280, 125] width 121 height 6
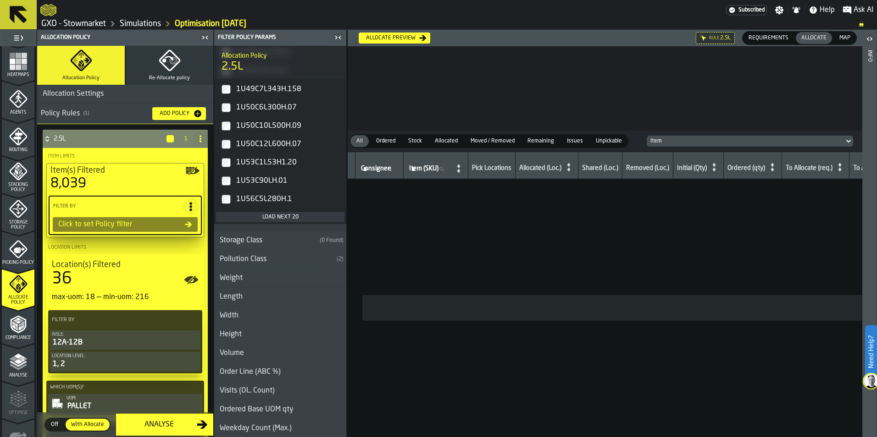
scroll to position [2980, 0]
click at [271, 219] on div "Load next 20" at bounding box center [280, 216] width 121 height 6
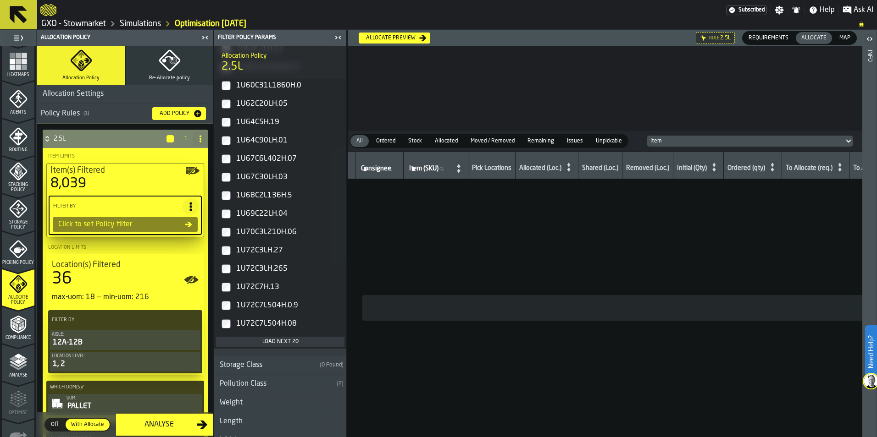
scroll to position [3255, 0]
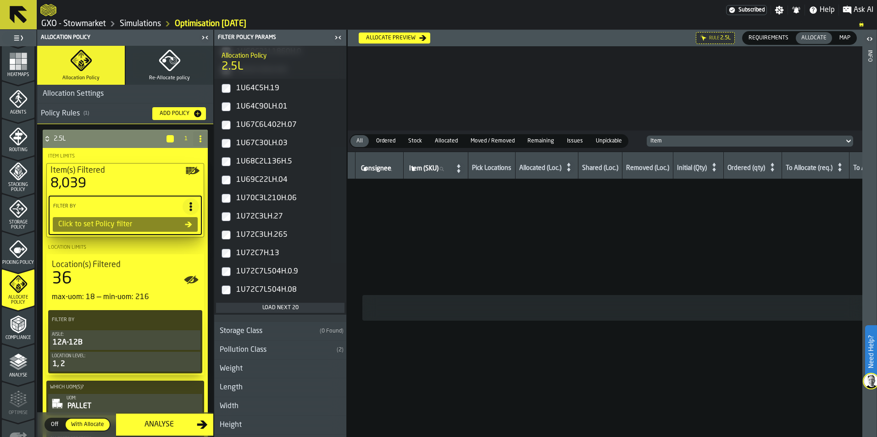
click at [275, 309] on div "Load next 20" at bounding box center [280, 308] width 121 height 6
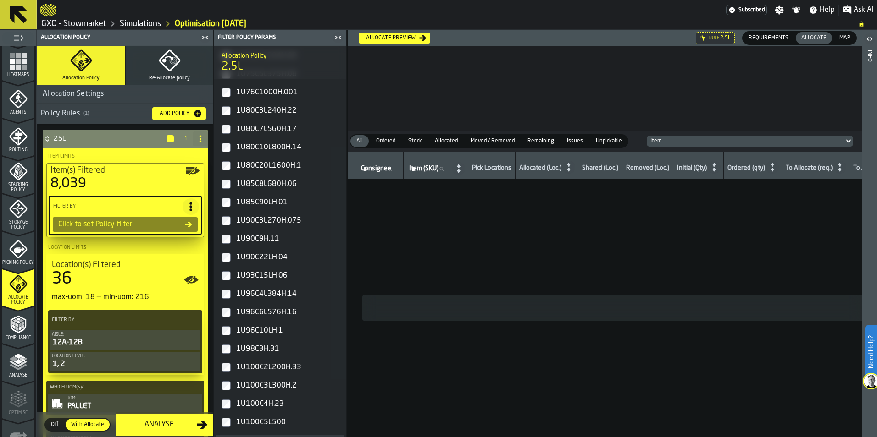
scroll to position [3530, 0]
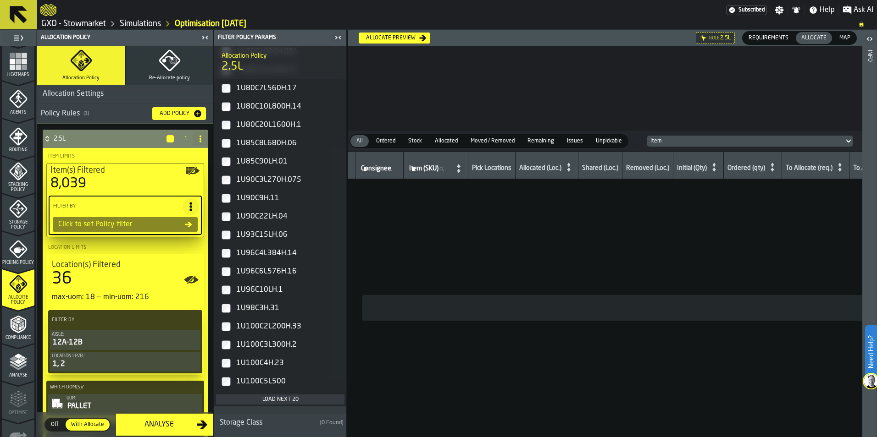
click at [271, 401] on div "Load next 20" at bounding box center [280, 400] width 121 height 6
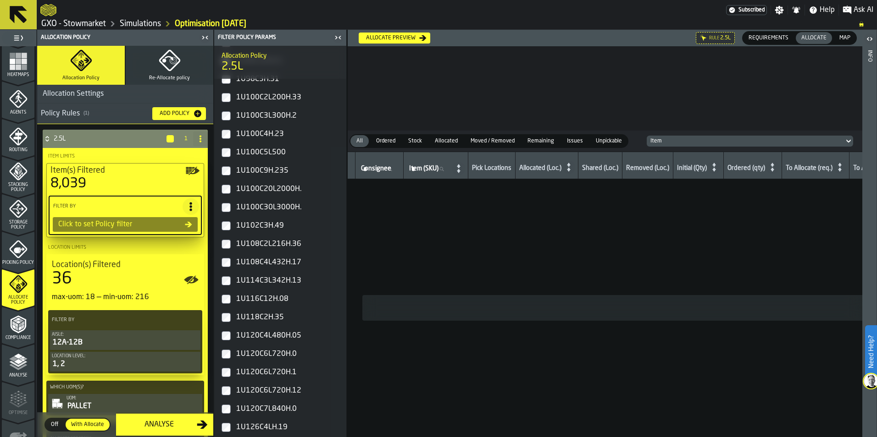
scroll to position [3989, 0]
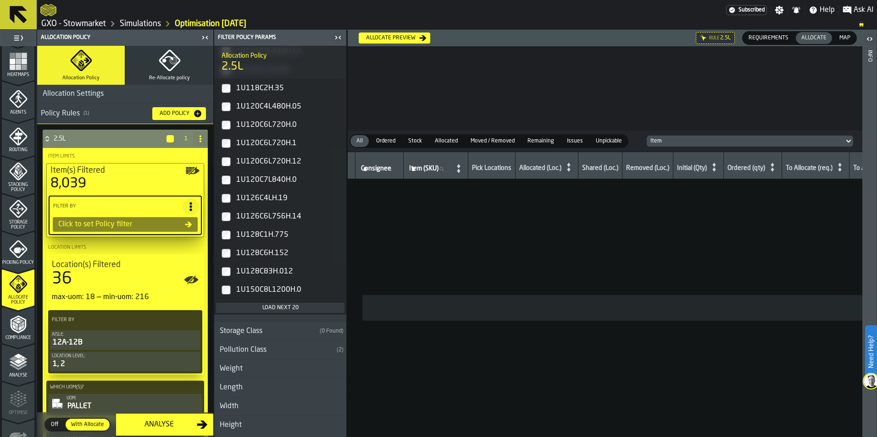
click at [271, 307] on div "Load next 20" at bounding box center [280, 308] width 121 height 6
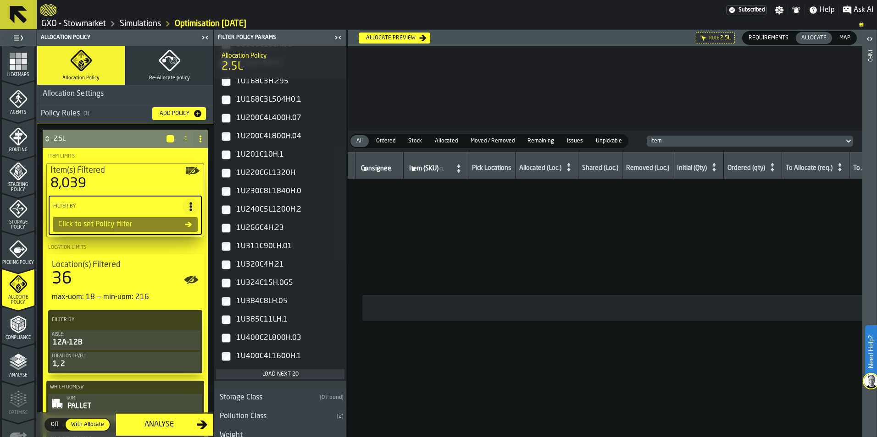
scroll to position [4402, 0]
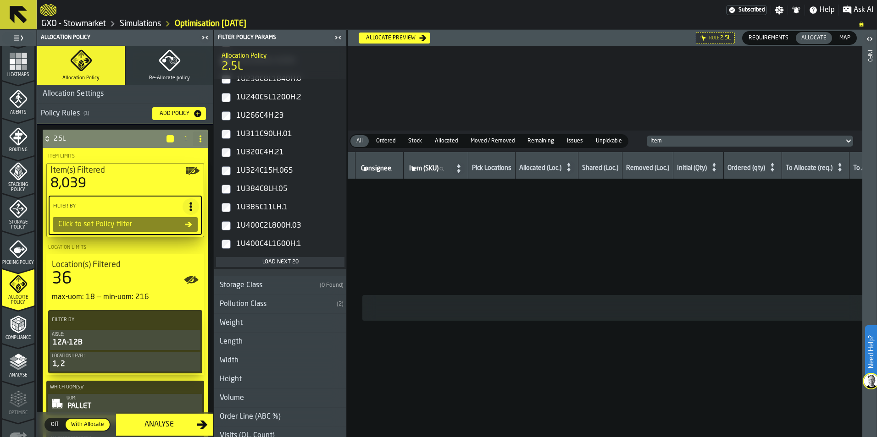
click at [283, 264] on div "Load next 20" at bounding box center [280, 262] width 121 height 6
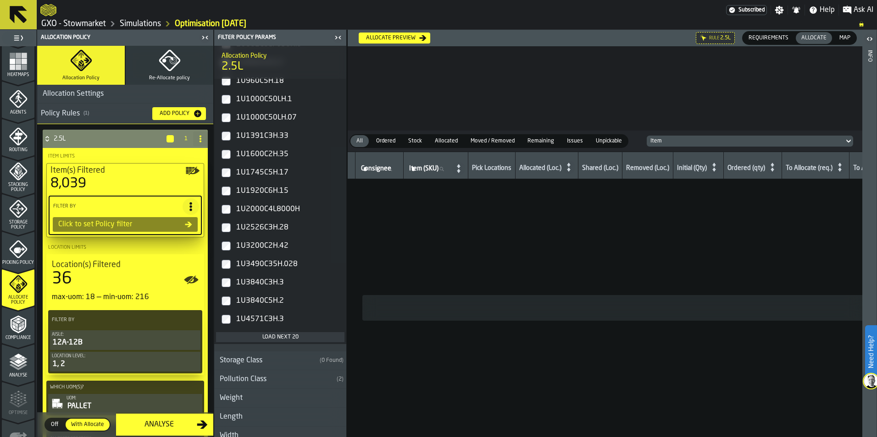
scroll to position [4722, 0]
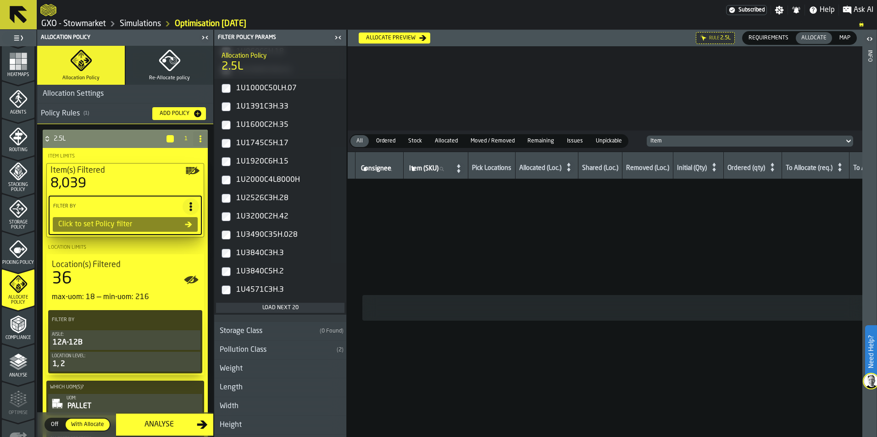
click at [281, 309] on div "Load next 20" at bounding box center [280, 308] width 121 height 6
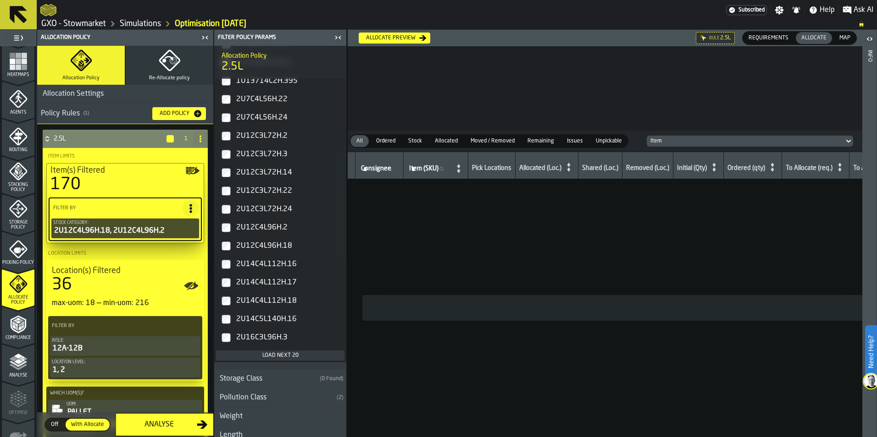
scroll to position [5043, 0]
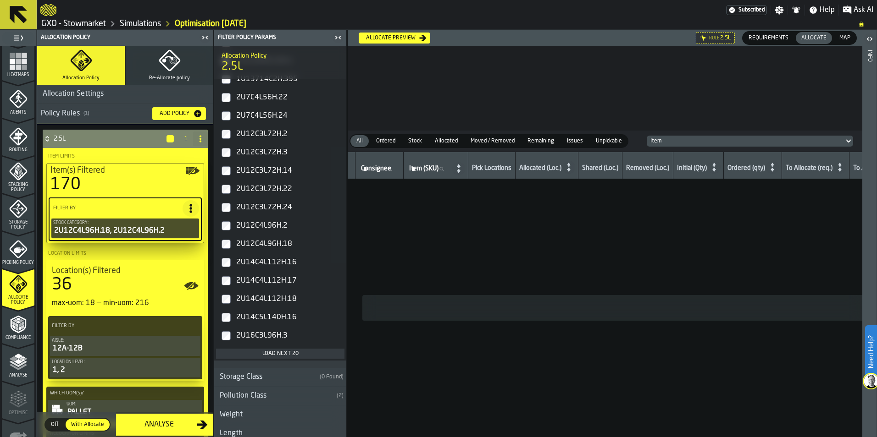
click at [276, 352] on div "Load next 20" at bounding box center [280, 354] width 121 height 6
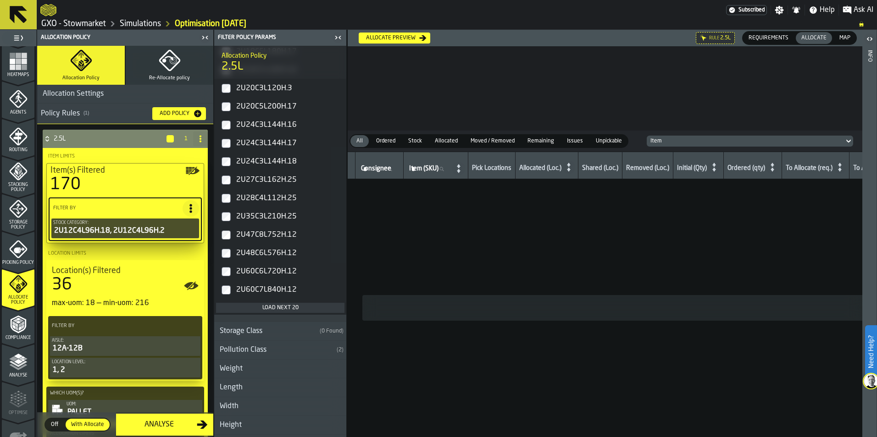
scroll to position [5502, 0]
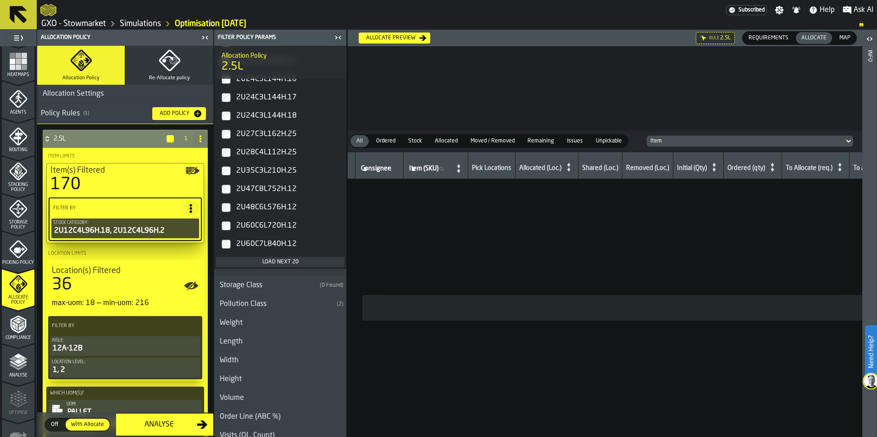
click at [270, 265] on div "Load next 20" at bounding box center [280, 262] width 121 height 6
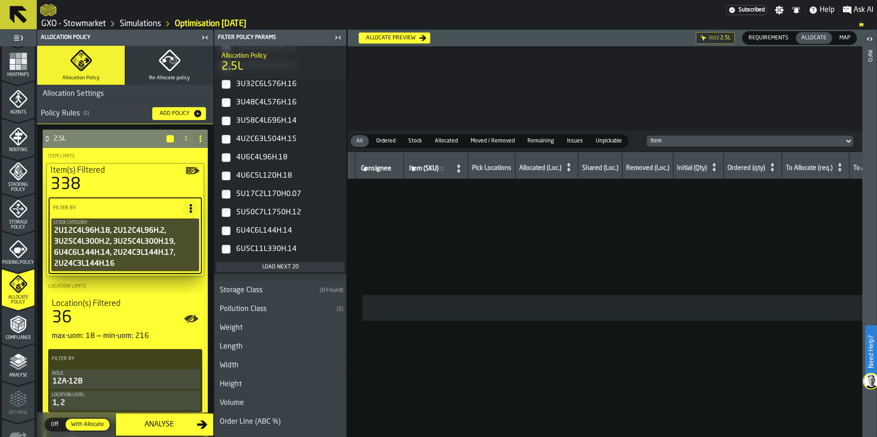
scroll to position [5869, 0]
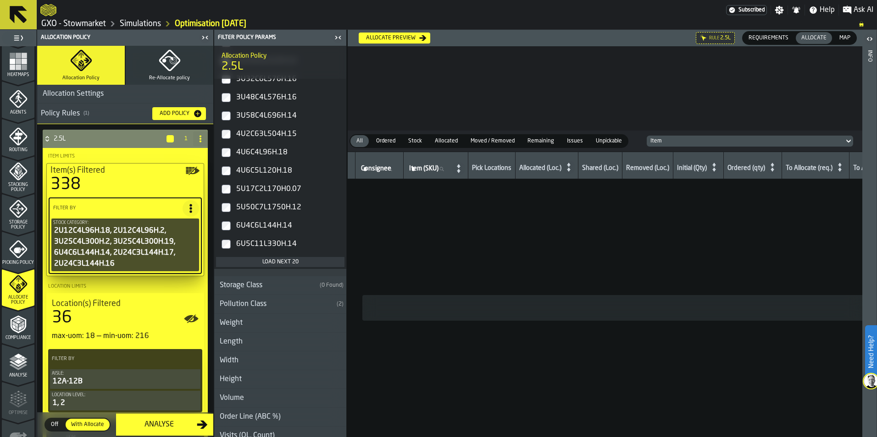
click at [275, 263] on div "Load next 20" at bounding box center [280, 262] width 121 height 6
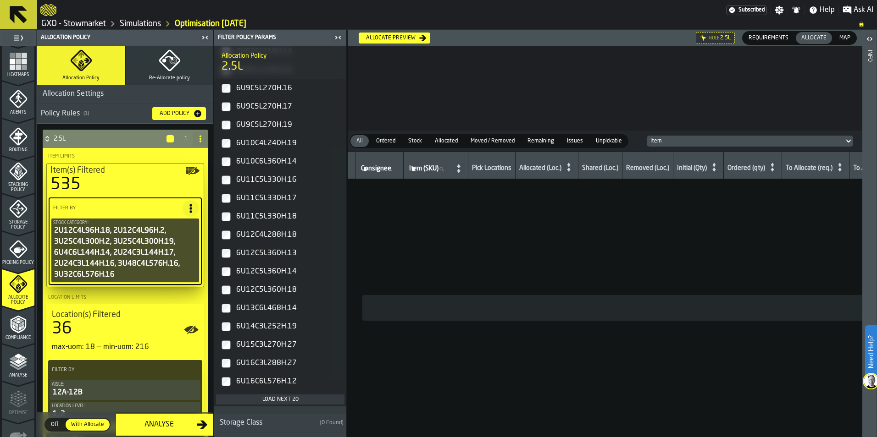
scroll to position [6144, 0]
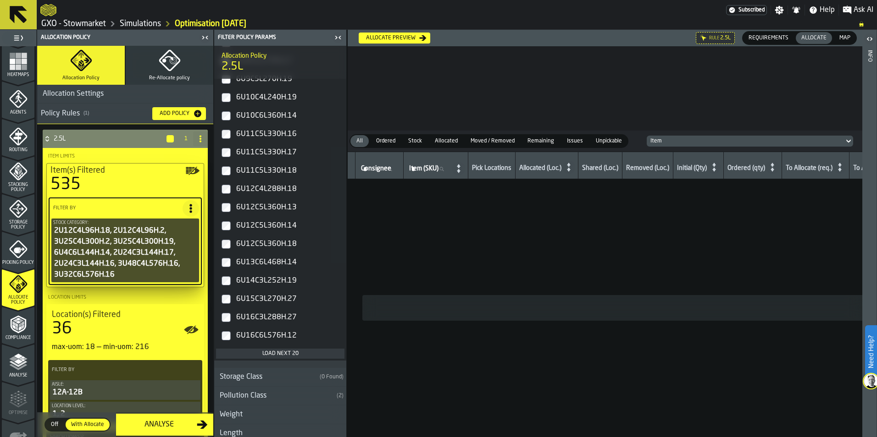
click at [273, 352] on div "Load next 20" at bounding box center [280, 354] width 121 height 6
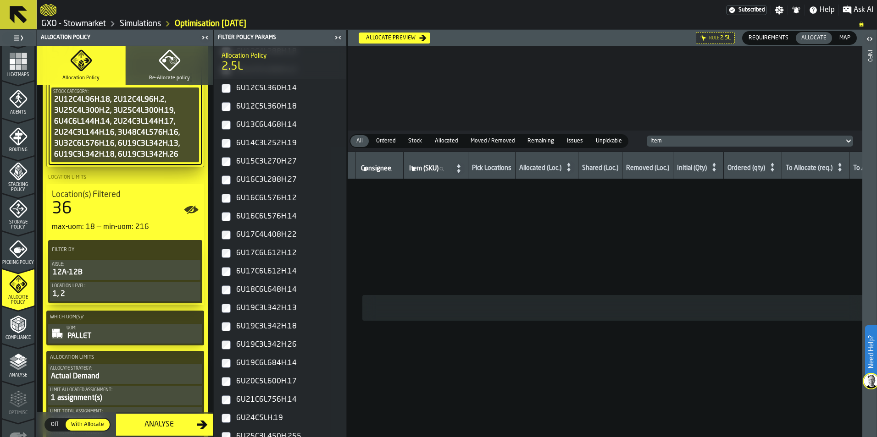
scroll to position [183, 0]
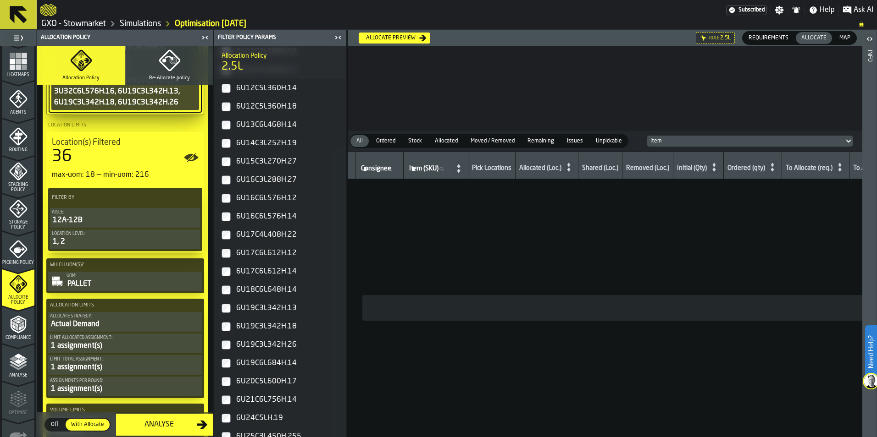
click at [340, 37] on icon "button-toggle-Close me" at bounding box center [339, 37] width 2 height 3
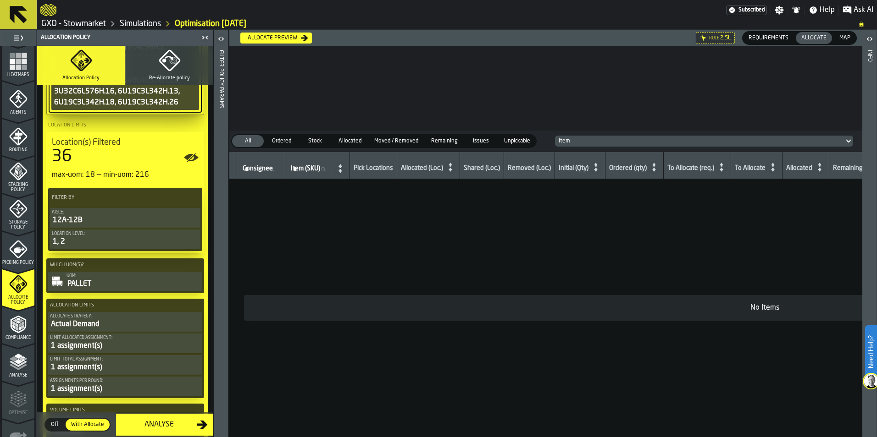
click at [0, 0] on icon "PolicyFilterItem-Aisle" at bounding box center [0, 0] width 0 height 0
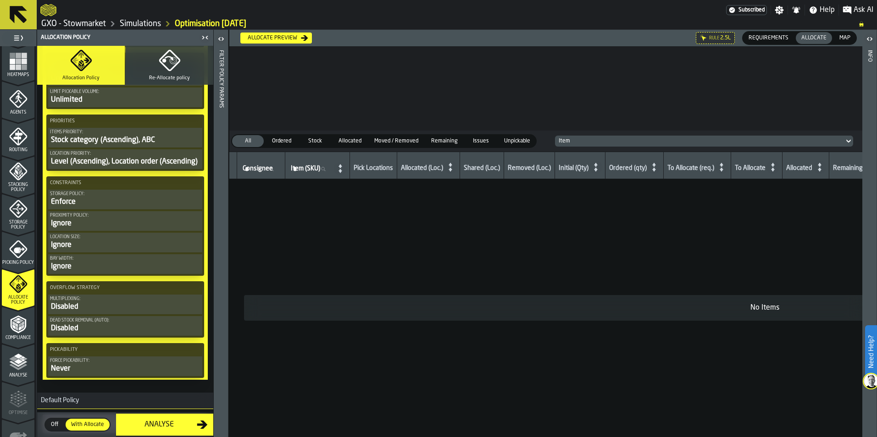
scroll to position [419, 0]
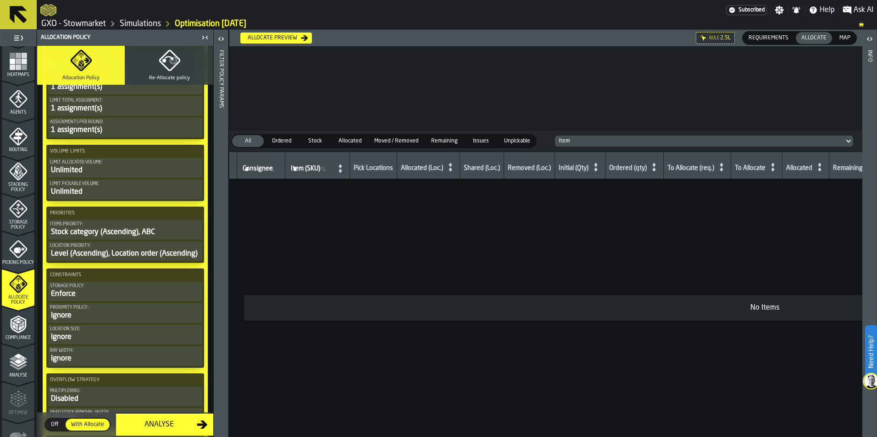
click at [166, 80] on span "Re-Allocate policy" at bounding box center [169, 78] width 41 height 6
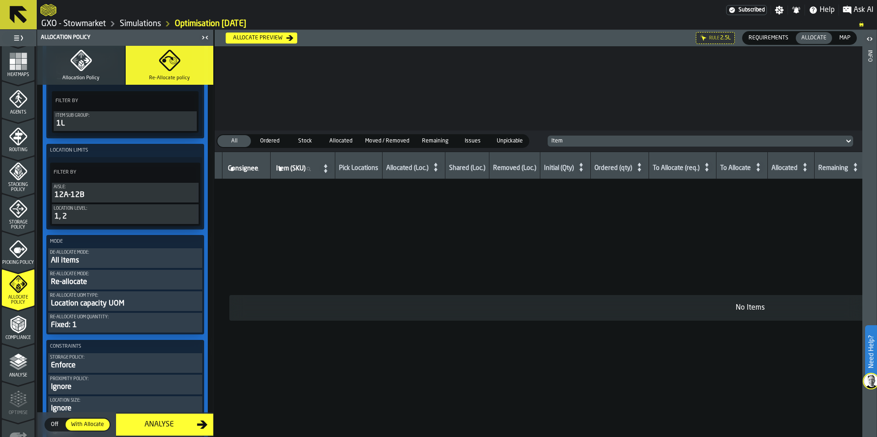
scroll to position [52, 0]
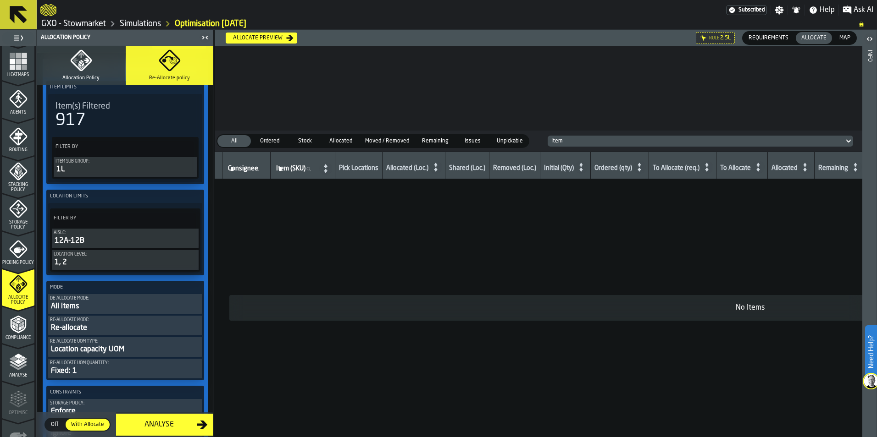
click at [133, 238] on div "12A-12B" at bounding box center [125, 241] width 143 height 11
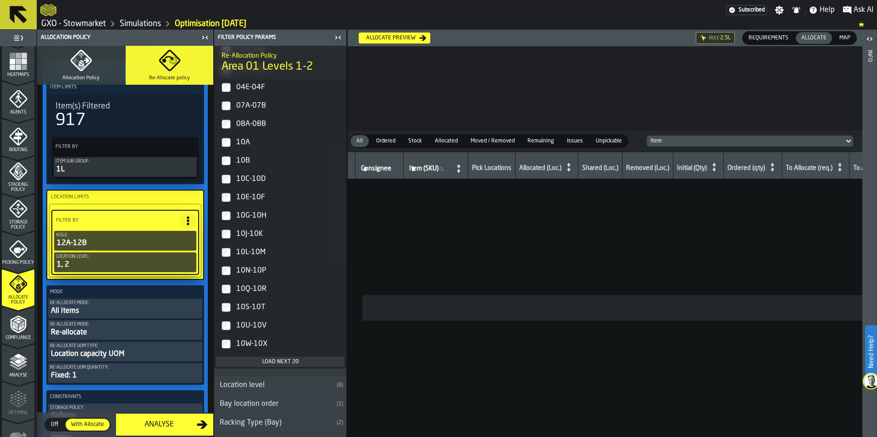
click at [283, 363] on div "Load next 20" at bounding box center [280, 362] width 121 height 6
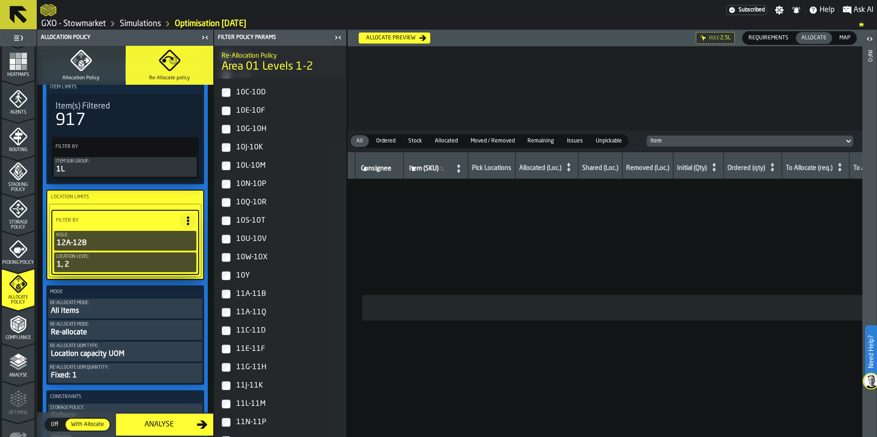
scroll to position [321, 0]
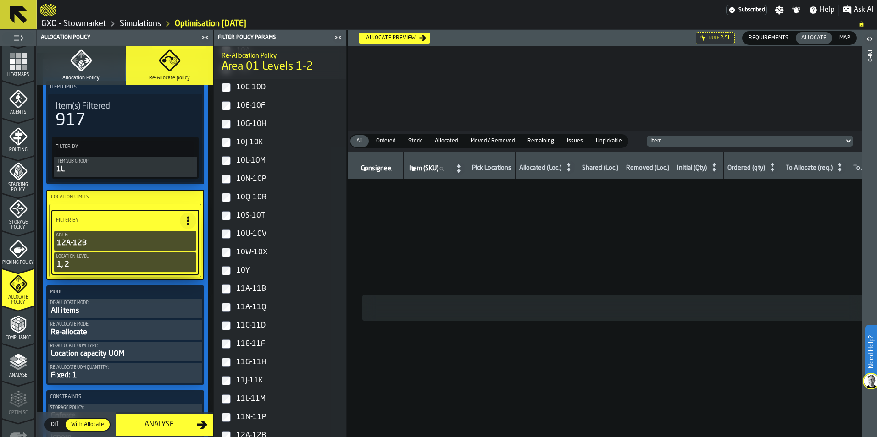
click at [260, 291] on div "11A-11B" at bounding box center [288, 289] width 108 height 15
click at [259, 310] on div "11A-11Q" at bounding box center [288, 307] width 108 height 15
click at [254, 325] on div "11C-11D" at bounding box center [288, 326] width 108 height 15
click at [256, 342] on div "11E-11F" at bounding box center [288, 344] width 108 height 15
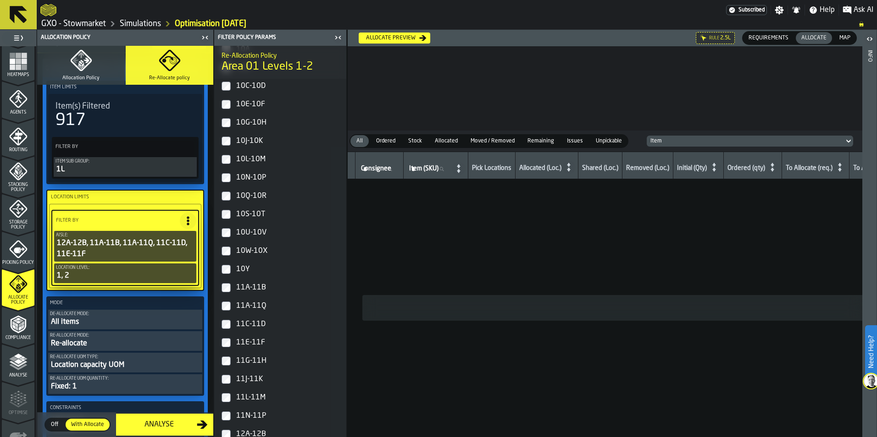
click at [258, 363] on div "11G-11H" at bounding box center [288, 361] width 108 height 15
click at [257, 380] on div "11J-11K" at bounding box center [288, 381] width 108 height 15
click at [253, 400] on div "11L-11M" at bounding box center [288, 399] width 108 height 15
drag, startPoint x: 252, startPoint y: 417, endPoint x: 261, endPoint y: 414, distance: 9.6
click at [252, 417] on div "11N-11P" at bounding box center [288, 417] width 108 height 15
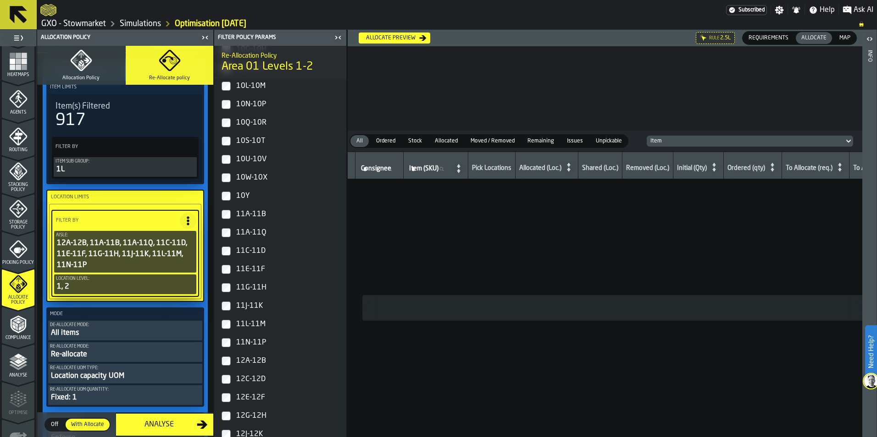
scroll to position [504, 0]
click at [264, 257] on div "12A-12B" at bounding box center [288, 252] width 108 height 15
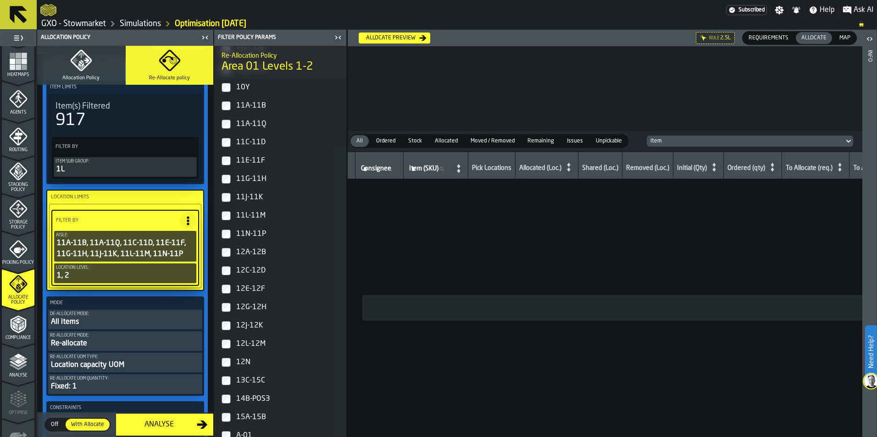
click at [336, 39] on icon "button-toggle-Close me" at bounding box center [336, 37] width 2 height 3
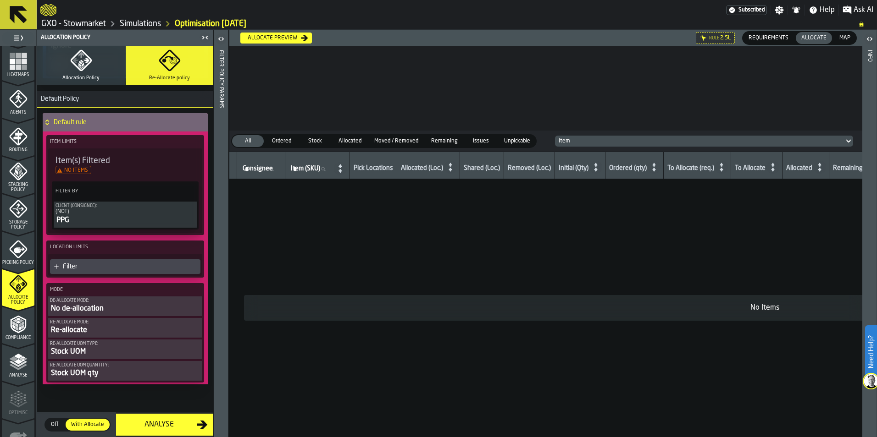
scroll to position [480, 0]
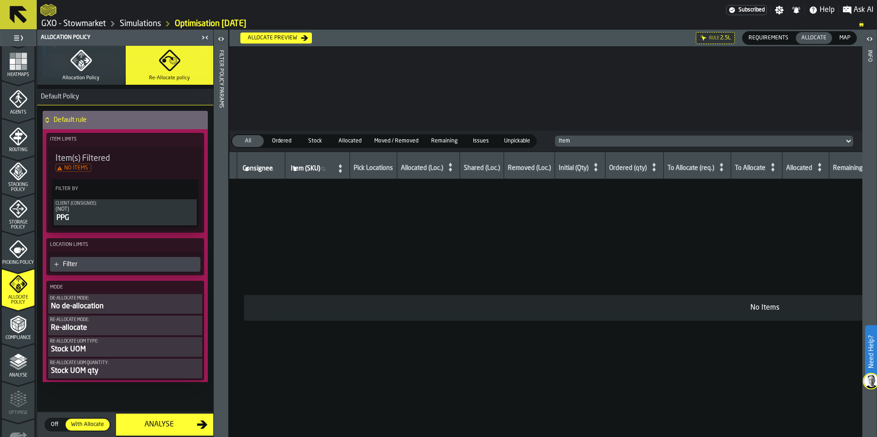
click at [276, 38] on div "Allocate preview" at bounding box center [272, 38] width 57 height 6
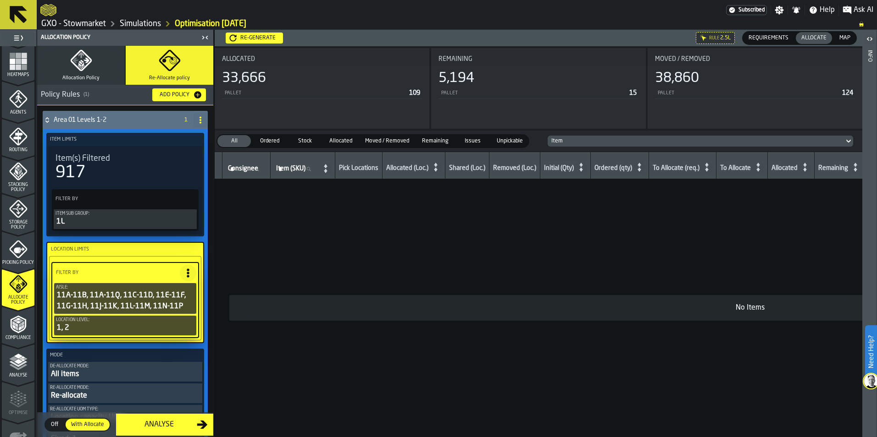
click at [161, 428] on div "Analyse" at bounding box center [159, 425] width 75 height 11
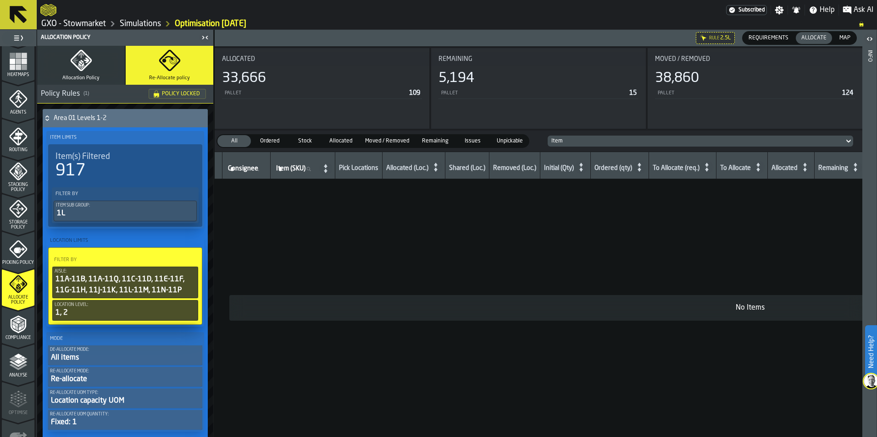
click at [15, 370] on icon "menu Analyse" at bounding box center [18, 362] width 18 height 18
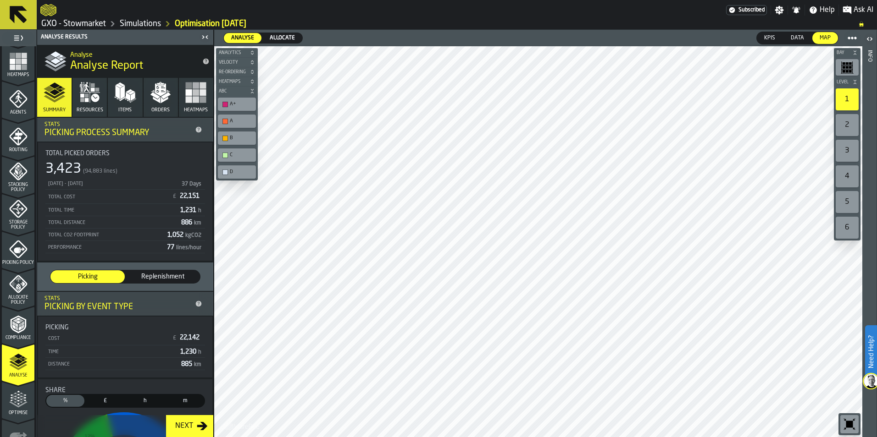
click at [19, 407] on icon "menu Optimise" at bounding box center [18, 400] width 18 height 18
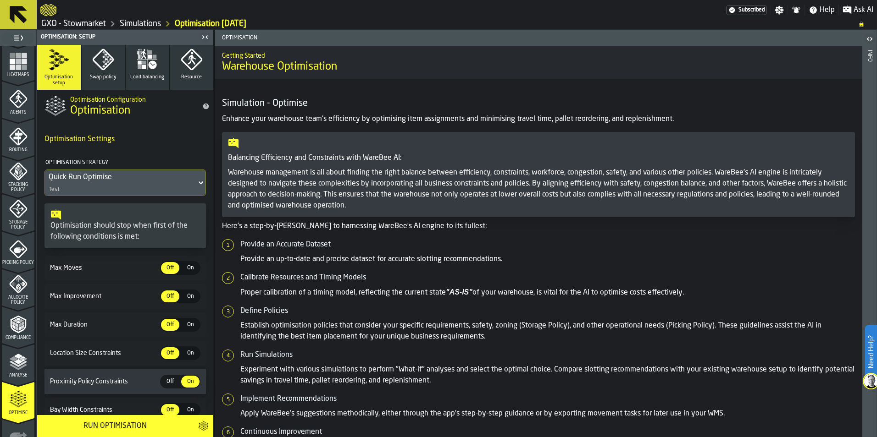
click at [177, 430] on div "Run Optimisation" at bounding box center [115, 426] width 144 height 11
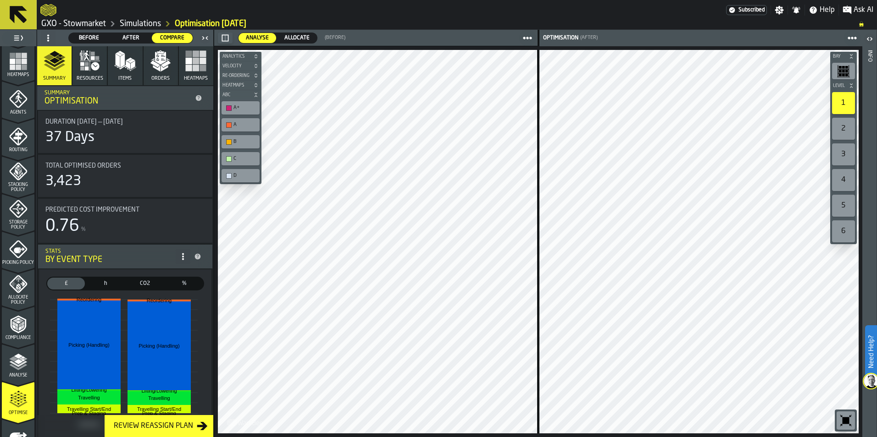
click at [88, 66] on icon "button" at bounding box center [90, 61] width 22 height 22
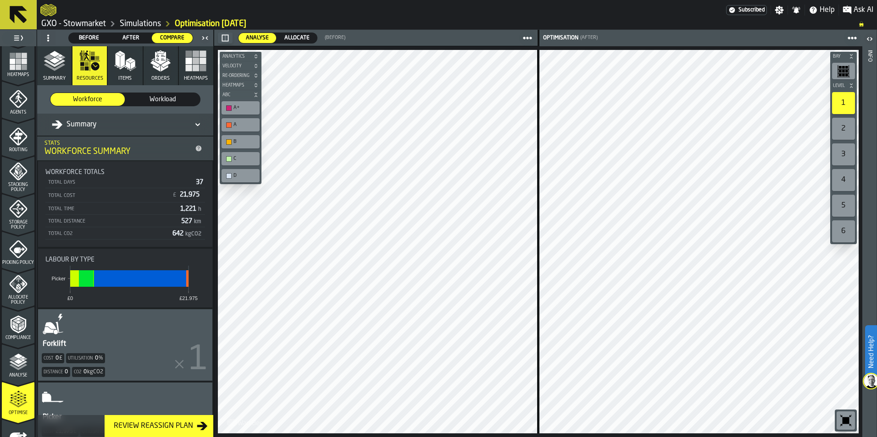
click at [124, 68] on icon "button" at bounding box center [125, 61] width 22 height 22
